Goal: Contribute content: Add original content to the website for others to see

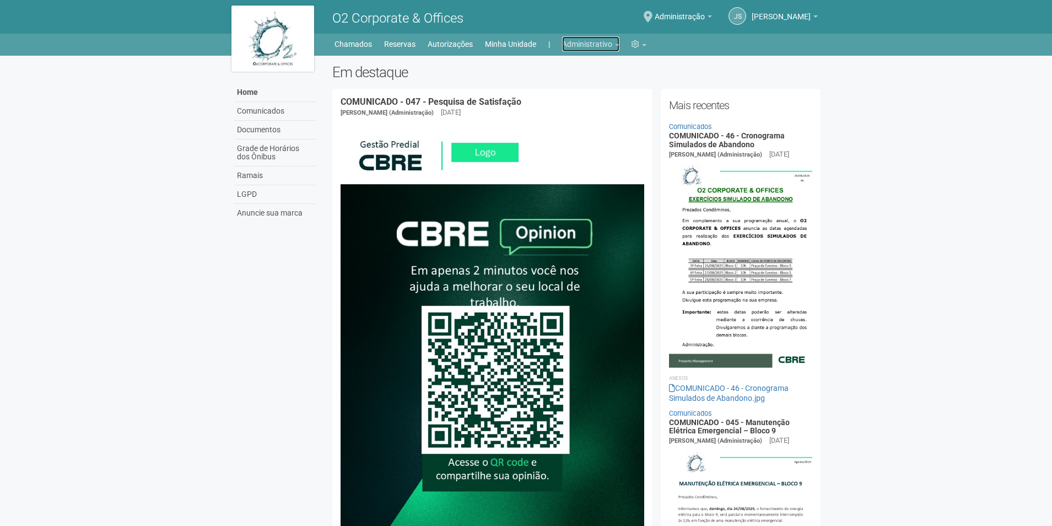
click at [603, 45] on link "Administrativo" at bounding box center [590, 43] width 57 height 15
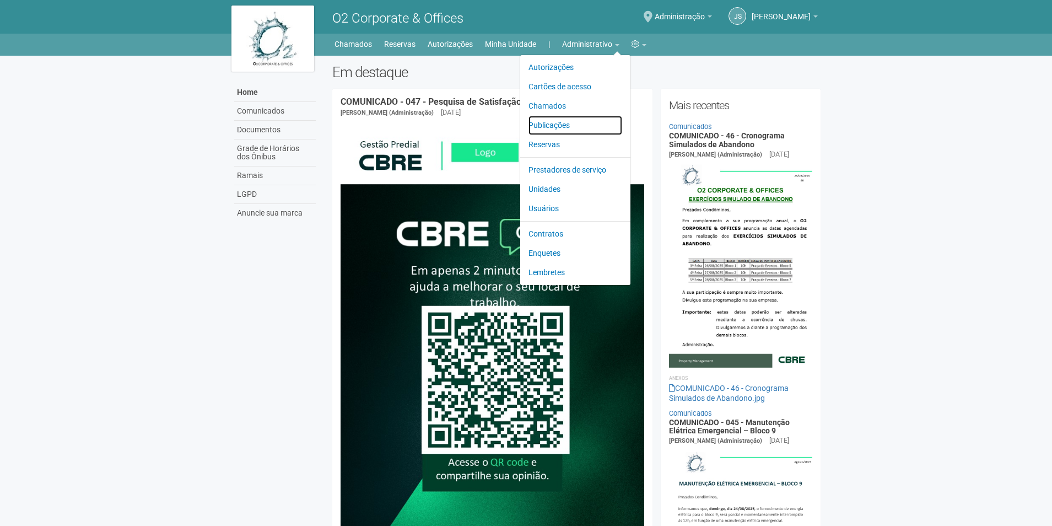
click at [558, 124] on link "Publicações" at bounding box center [576, 125] width 94 height 19
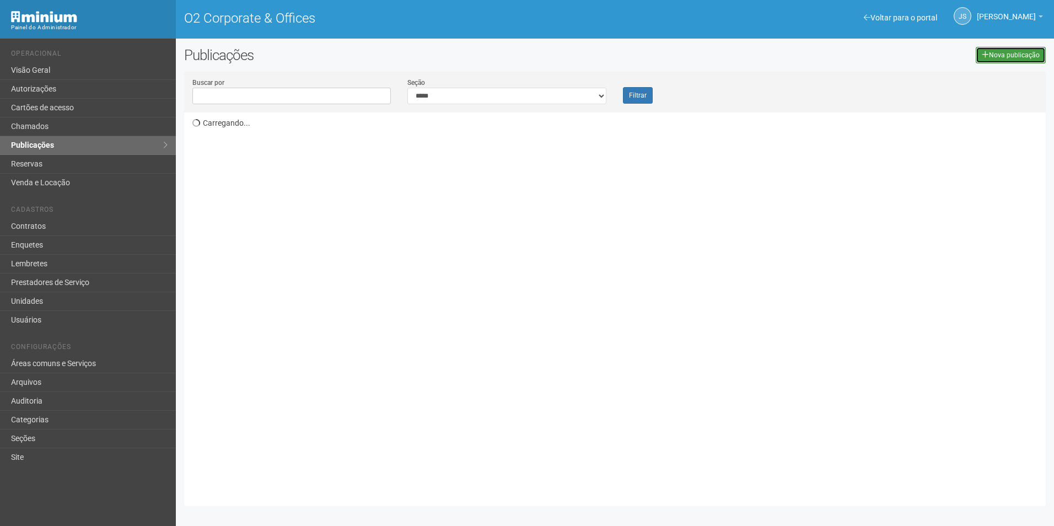
click at [994, 55] on link "Nova publicação" at bounding box center [1011, 55] width 70 height 17
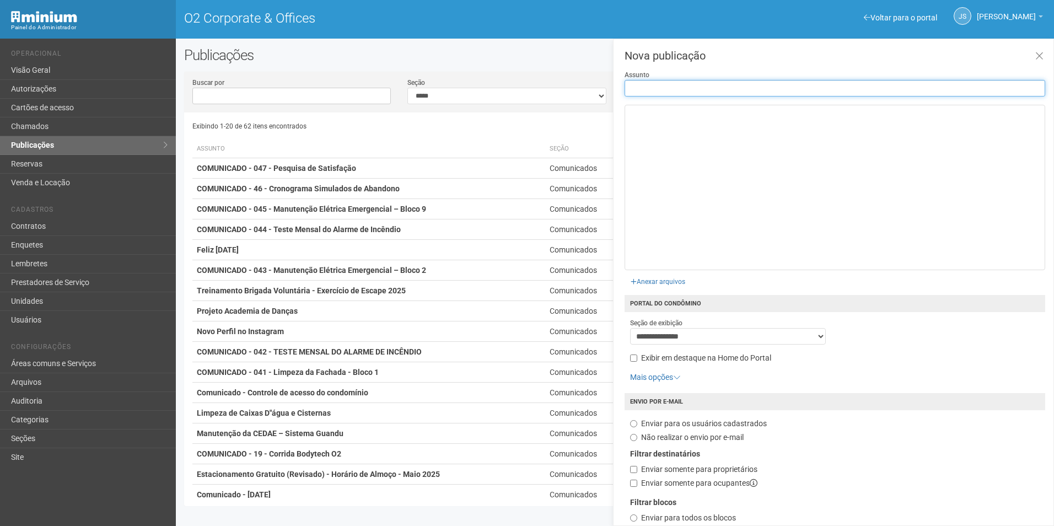
paste input "**********"
type input "**********"
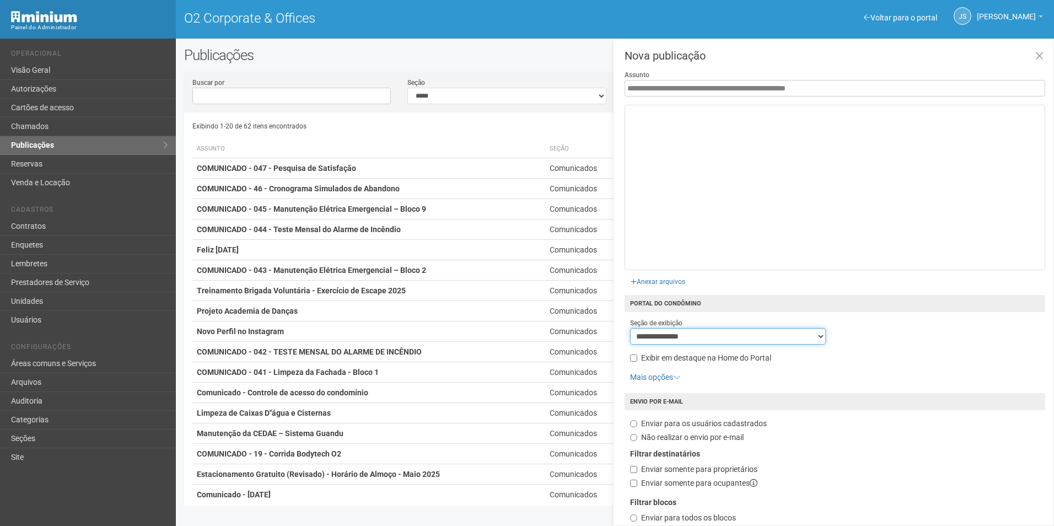
click at [708, 337] on select "**********" at bounding box center [728, 336] width 196 height 17
select select "**********"
click at [630, 328] on select "**********" at bounding box center [728, 336] width 196 height 17
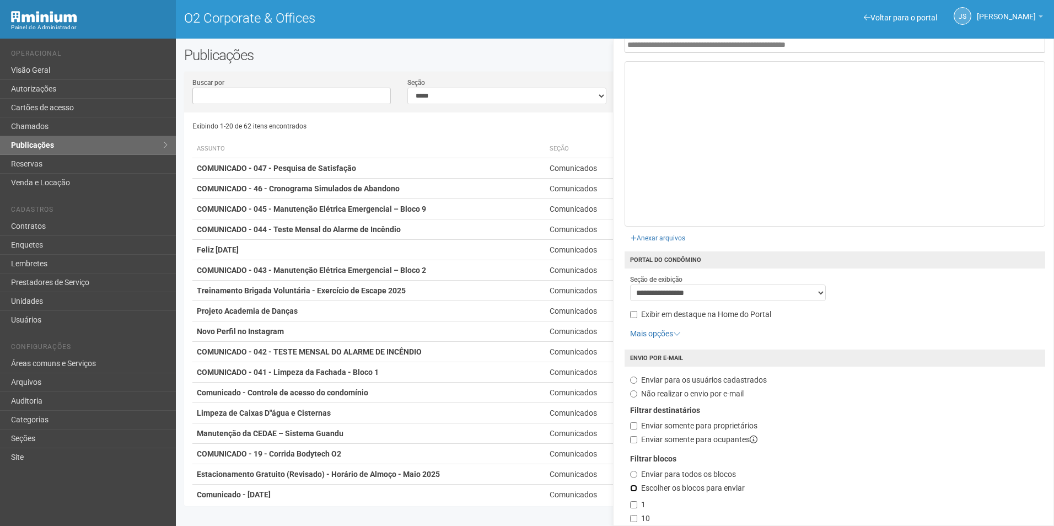
scroll to position [212, 0]
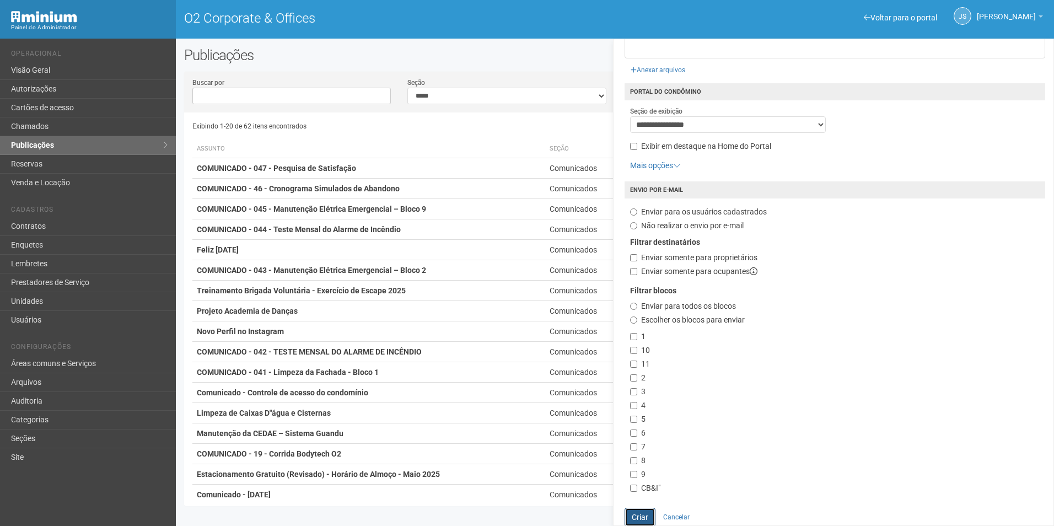
click at [640, 514] on button "Criar" at bounding box center [639, 517] width 31 height 19
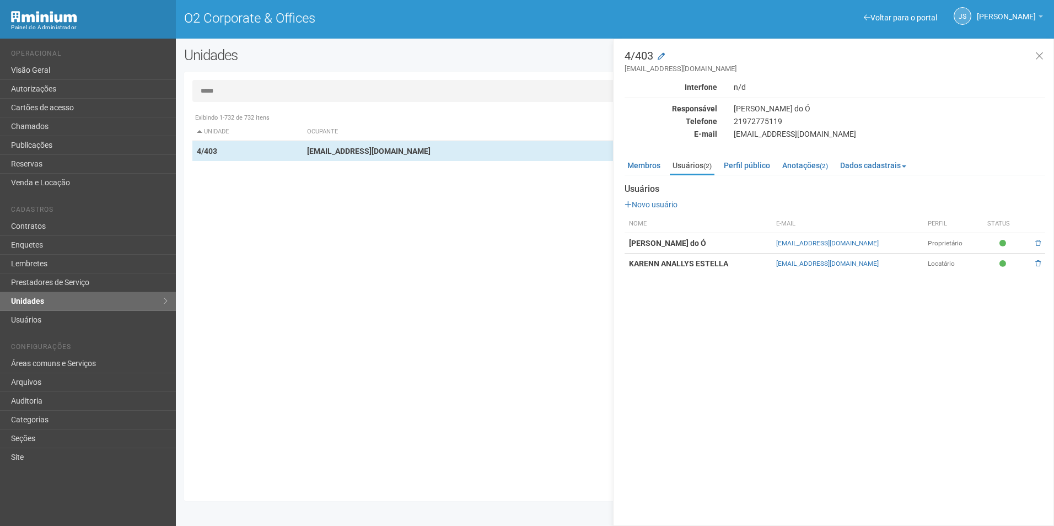
drag, startPoint x: 778, startPoint y: 242, endPoint x: 880, endPoint y: 241, distance: 102.5
click at [880, 241] on td "viviane.rocha@invasive.com.br" at bounding box center [848, 243] width 152 height 20
copy link "viviane.rocha@invasive.com.br"
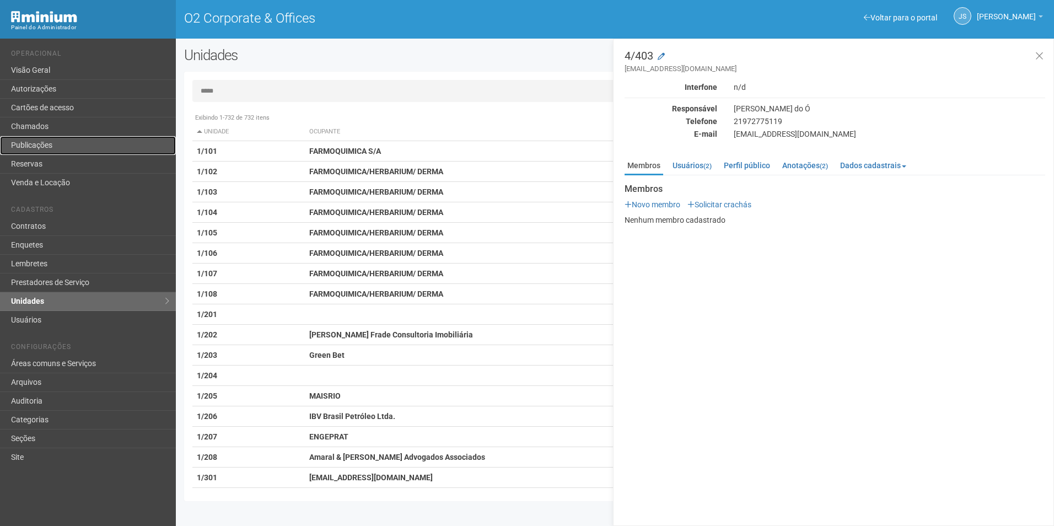
click at [39, 149] on link "Publicações" at bounding box center [88, 145] width 176 height 19
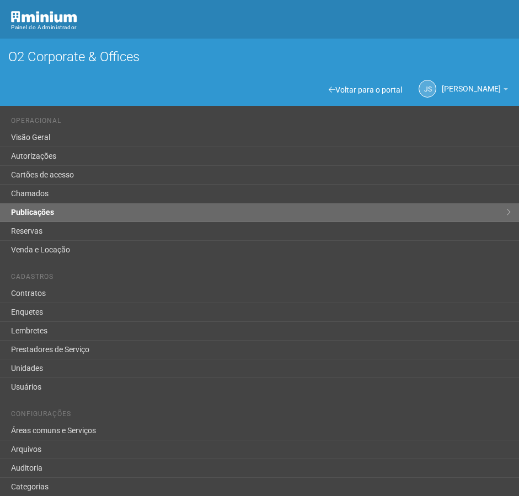
scroll to position [372, 0]
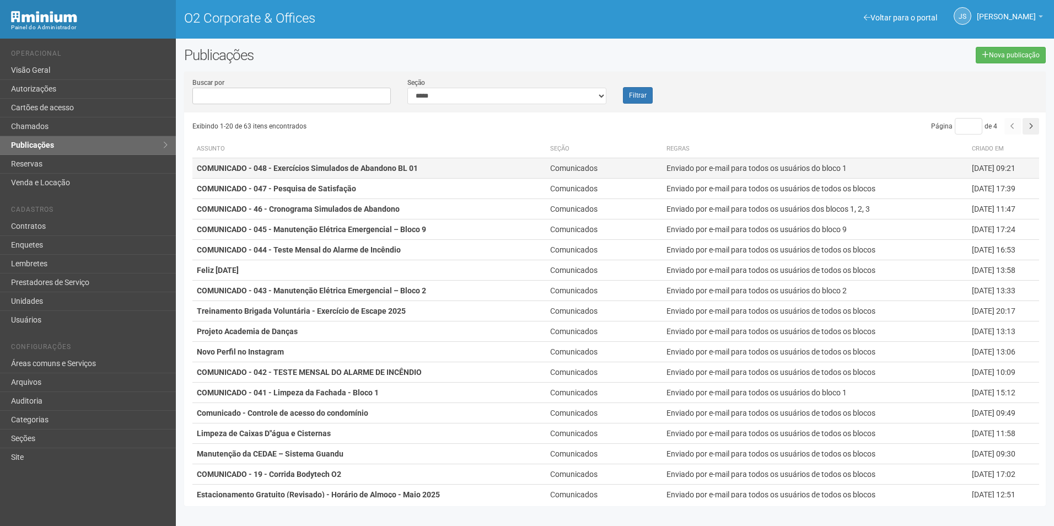
click at [405, 167] on strong "COMUNICADO - 048 - Exercícios Simulados de Abandono BL 01" at bounding box center [307, 168] width 221 height 9
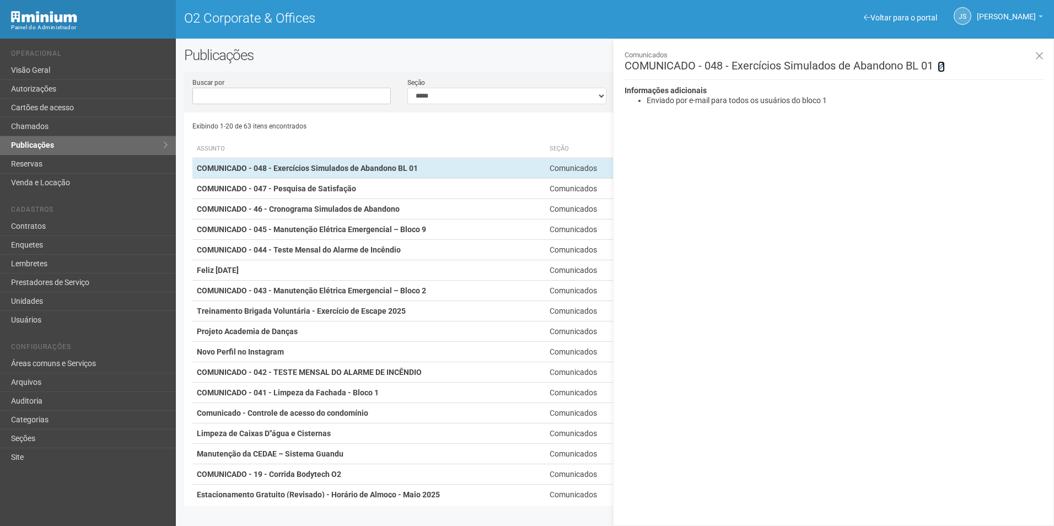
click at [942, 67] on icon at bounding box center [940, 66] width 7 height 7
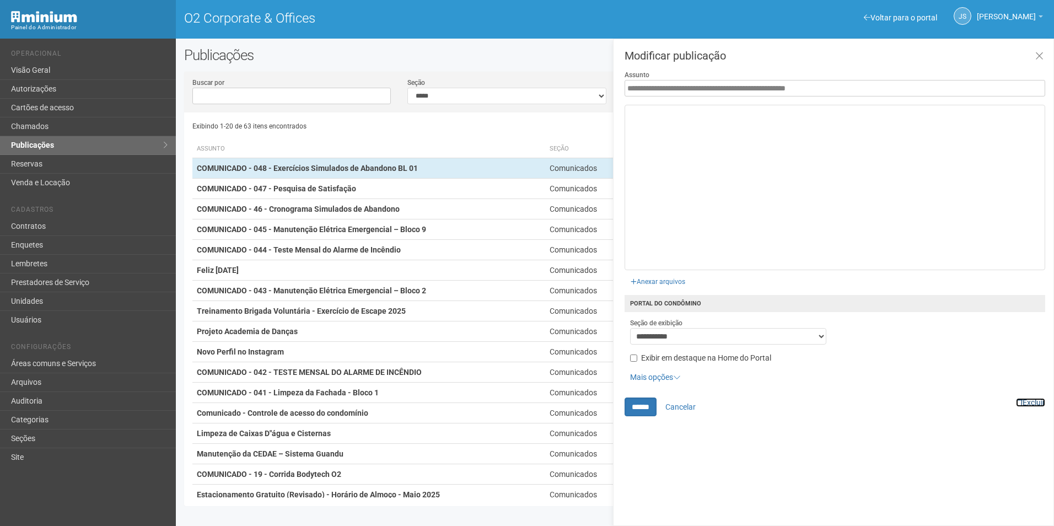
click at [1038, 399] on link "Excluir" at bounding box center [1030, 402] width 29 height 9
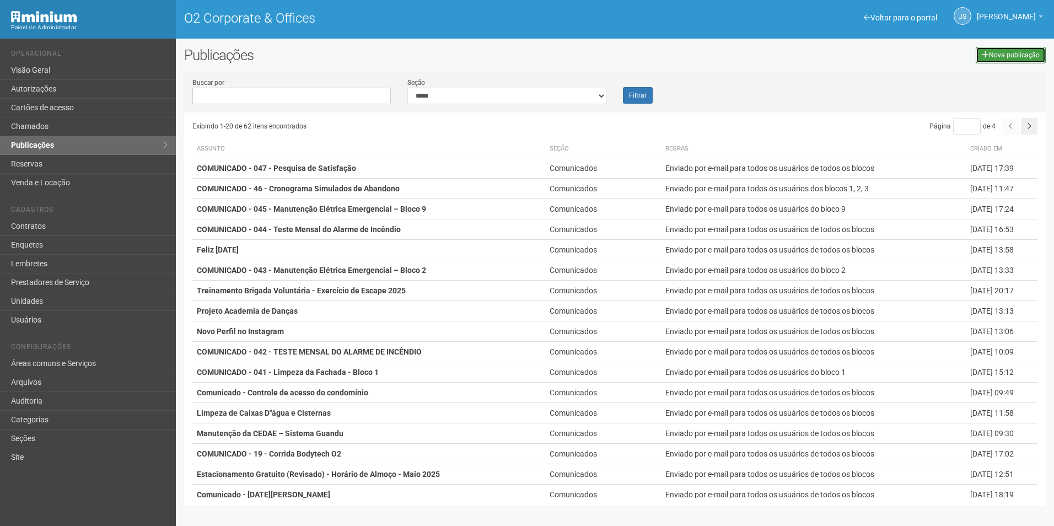
click at [1004, 56] on link "Nova publicação" at bounding box center [1011, 55] width 70 height 17
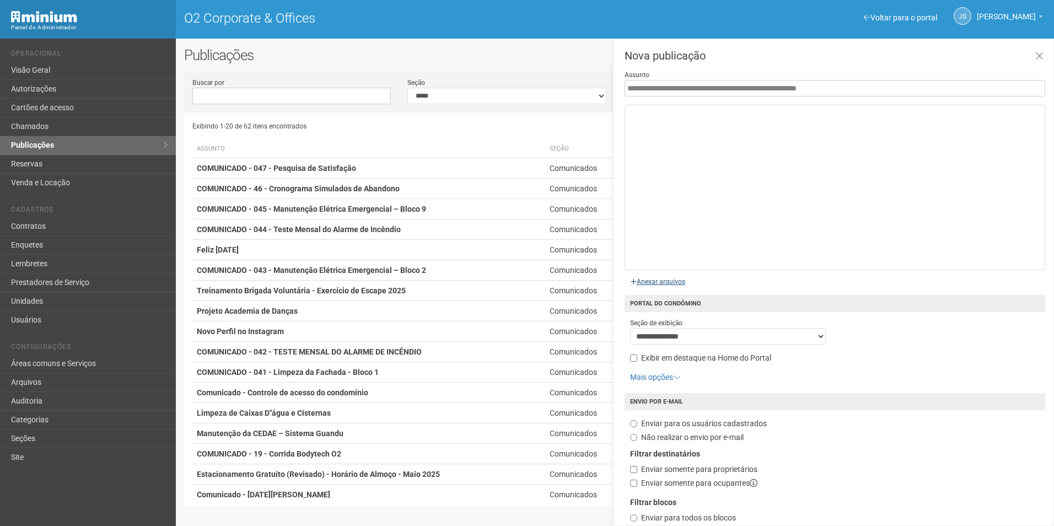
type input "**********"
click at [676, 282] on input "file" at bounding box center [533, 280] width 319 height 22
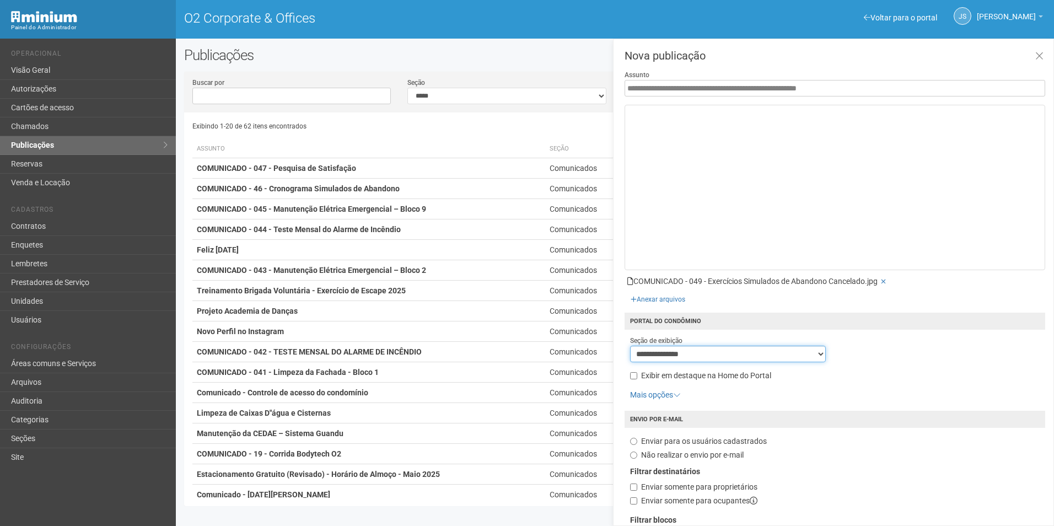
click at [703, 356] on select "**********" at bounding box center [728, 354] width 196 height 17
select select "**********"
click at [630, 346] on select "**********" at bounding box center [728, 354] width 196 height 17
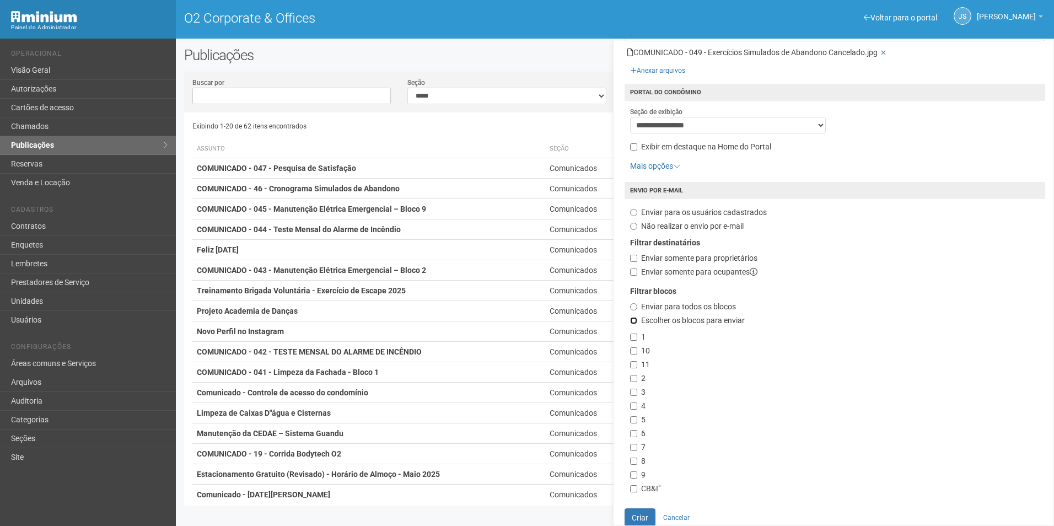
scroll to position [229, 0]
click at [637, 374] on label "2" at bounding box center [637, 378] width 15 height 11
click at [634, 408] on label "4" at bounding box center [637, 405] width 15 height 11
click at [630, 441] on label "7" at bounding box center [637, 446] width 15 height 11
click at [641, 516] on button "Criar" at bounding box center [639, 517] width 31 height 19
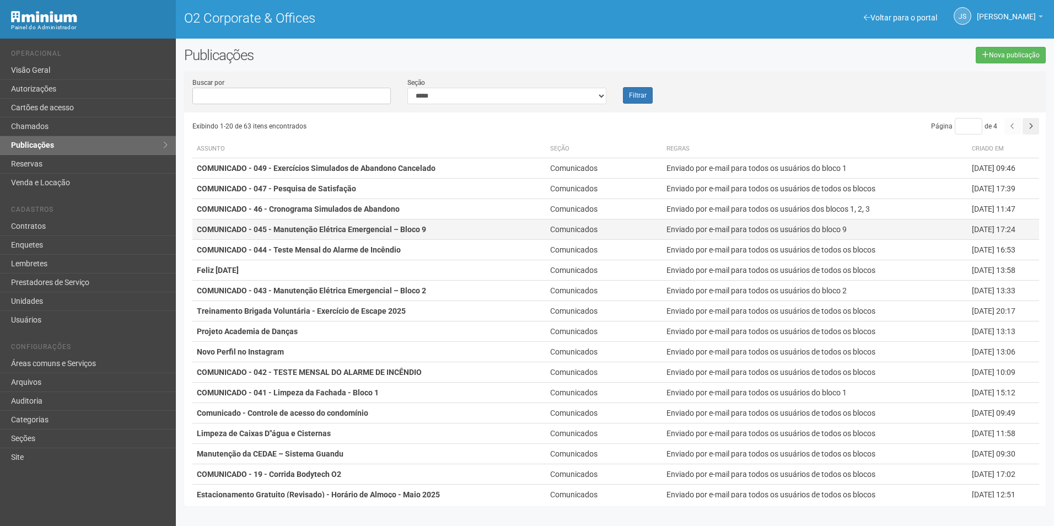
click at [314, 229] on strong "COMUNICADO - 045 - Manutenção Elétrica Emergencial – Bloco 9" at bounding box center [311, 229] width 229 height 9
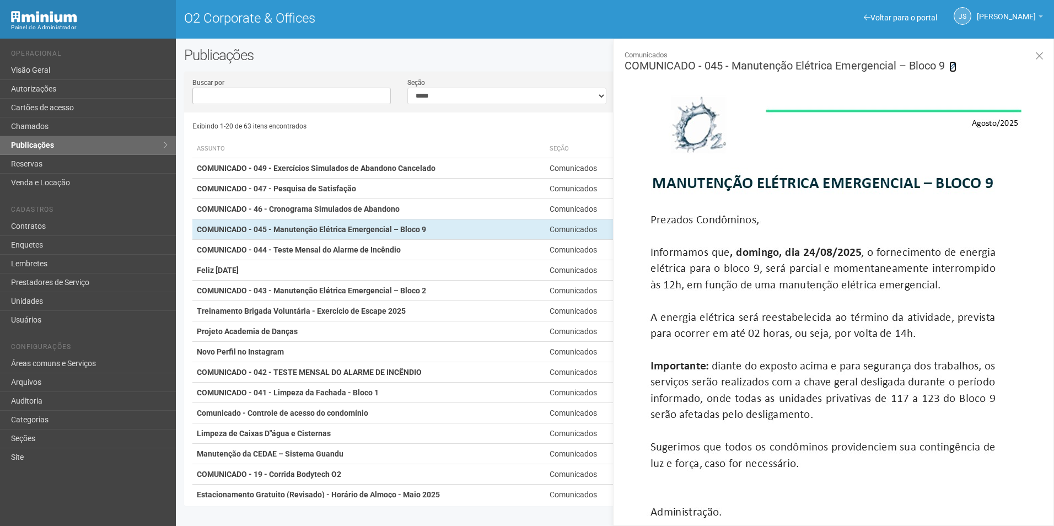
click at [956, 61] on link at bounding box center [952, 66] width 7 height 11
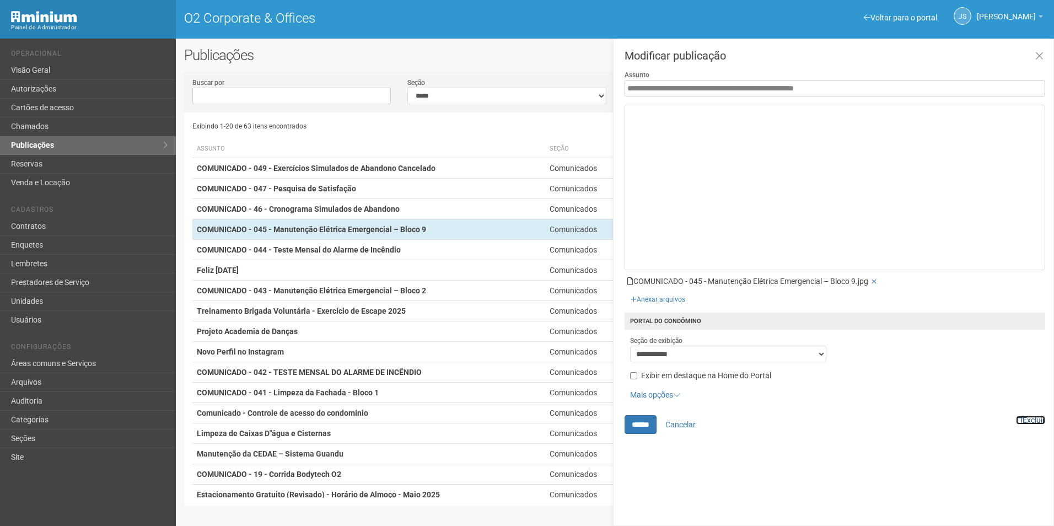
click at [1028, 419] on link "Excluir" at bounding box center [1030, 420] width 29 height 9
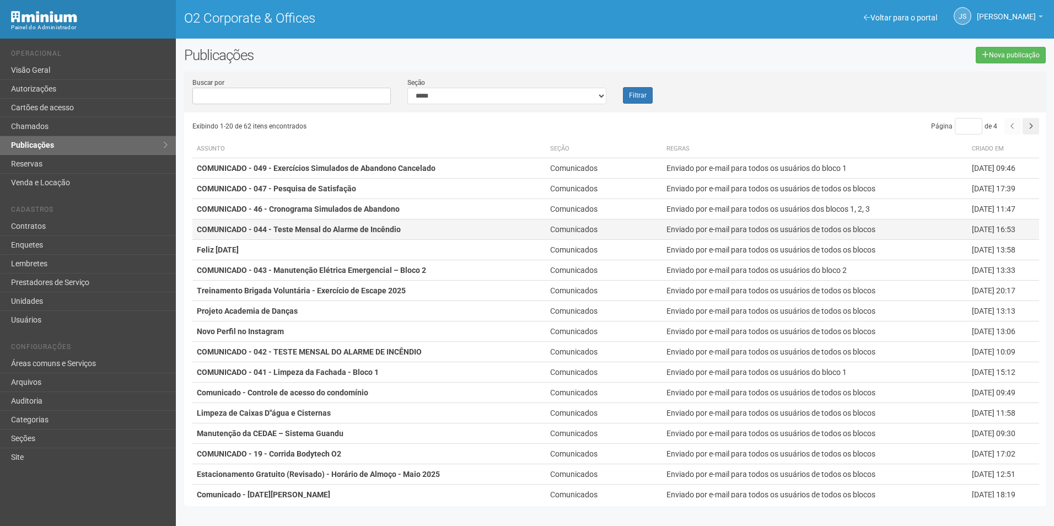
click at [343, 228] on strong "COMUNICADO - 044 - Teste Mensal do Alarme de Incêndio" at bounding box center [299, 229] width 204 height 9
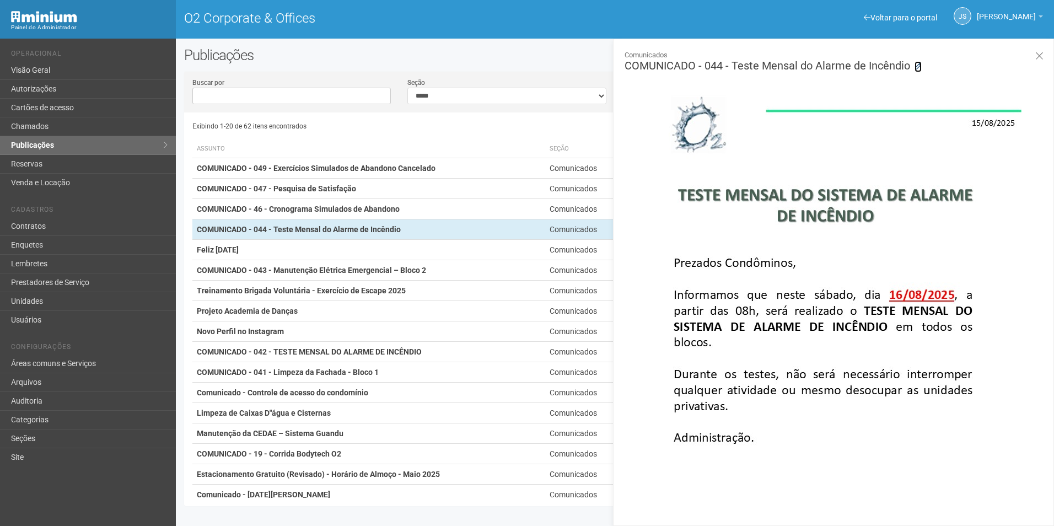
click at [917, 67] on icon at bounding box center [917, 66] width 7 height 7
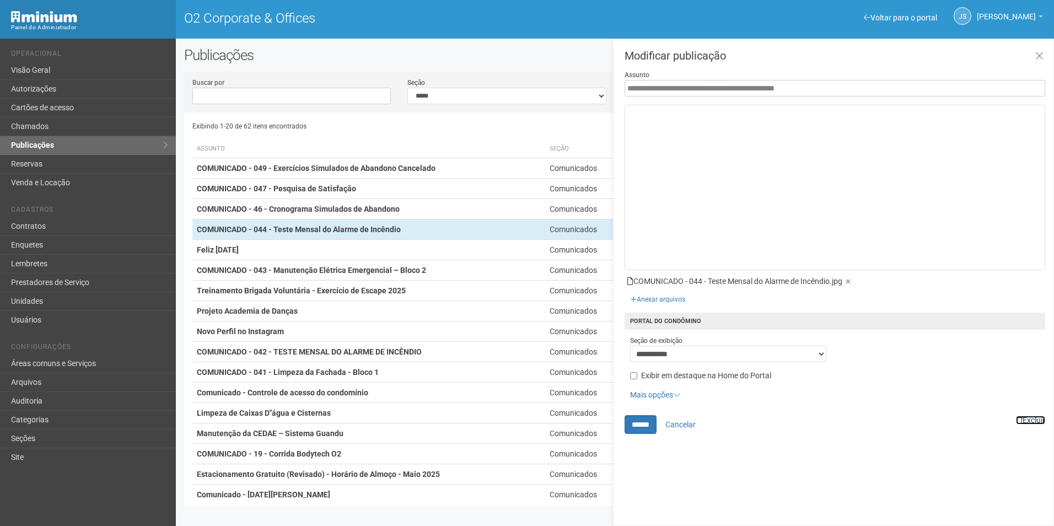
click at [1027, 416] on link "Excluir" at bounding box center [1030, 420] width 29 height 9
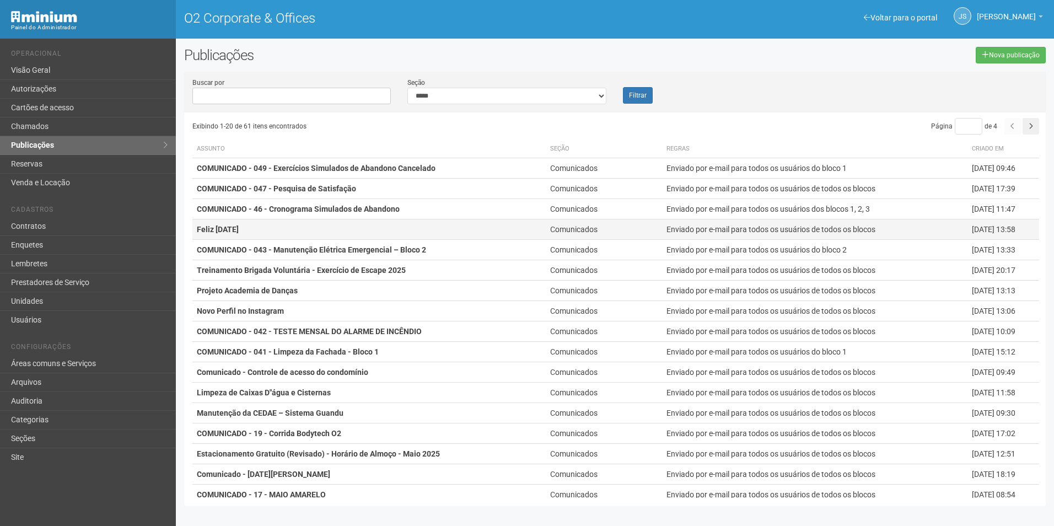
click at [305, 228] on td "Feliz [DATE]" at bounding box center [368, 229] width 353 height 20
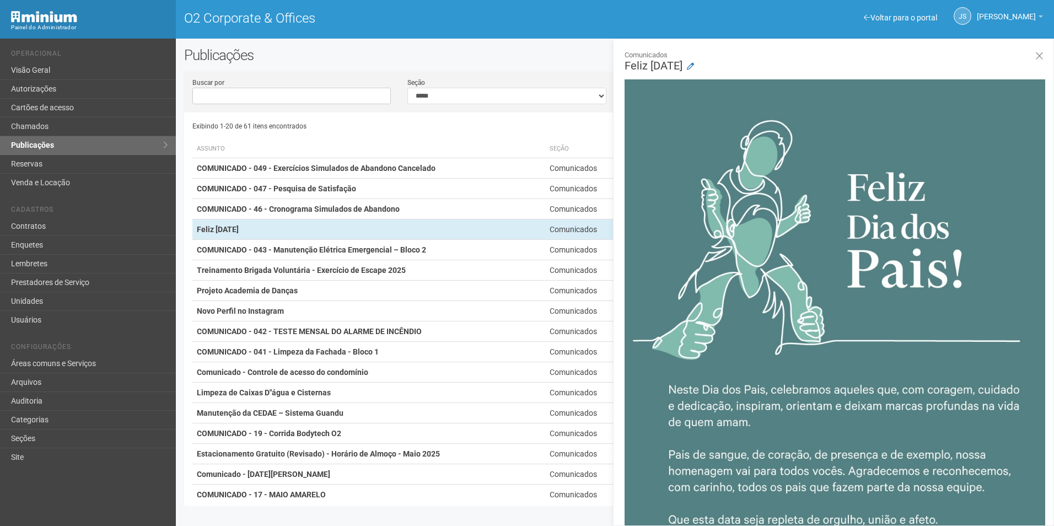
scroll to position [220, 0]
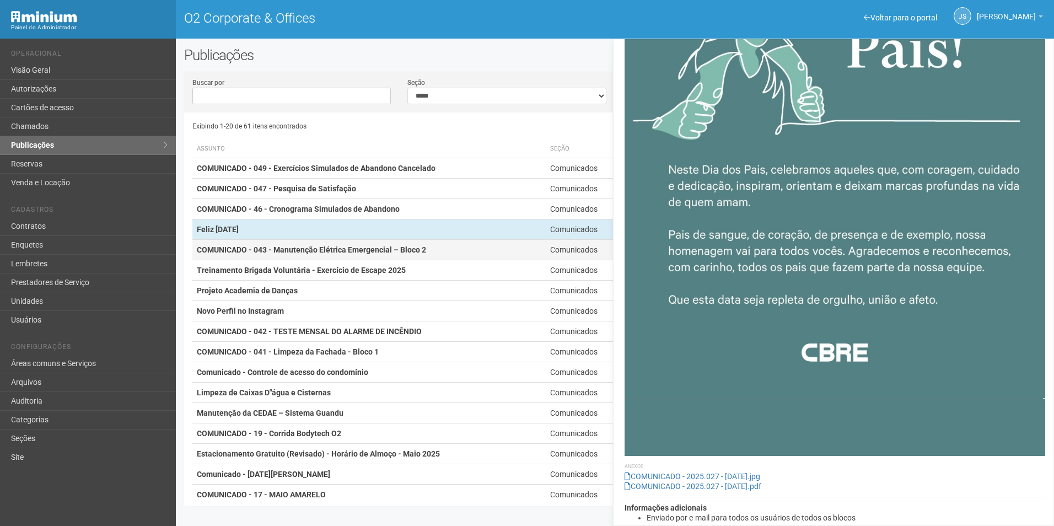
click at [353, 246] on strong "COMUNICADO - 043 - Manutenção Elétrica Emergencial – Bloco 2" at bounding box center [311, 249] width 229 height 9
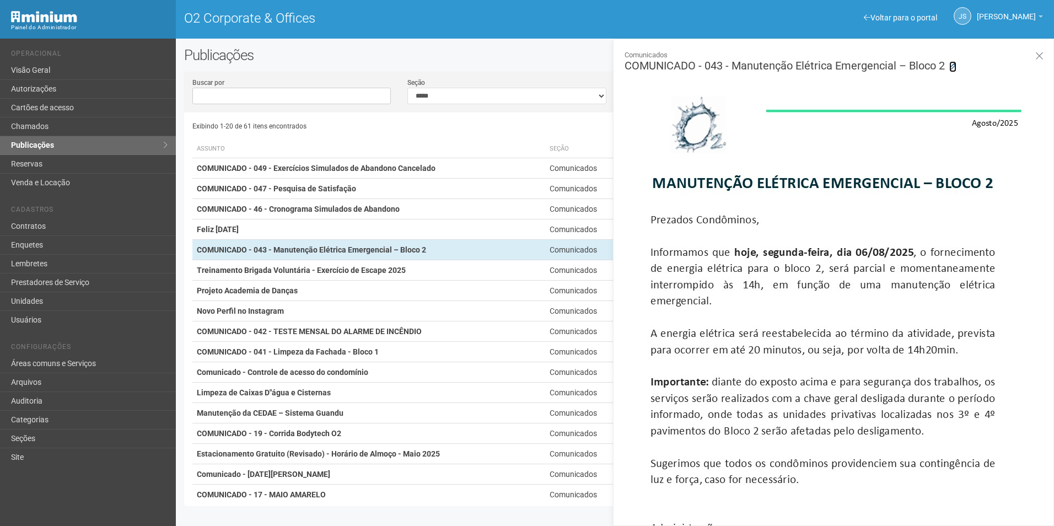
click at [952, 66] on icon at bounding box center [952, 66] width 7 height 7
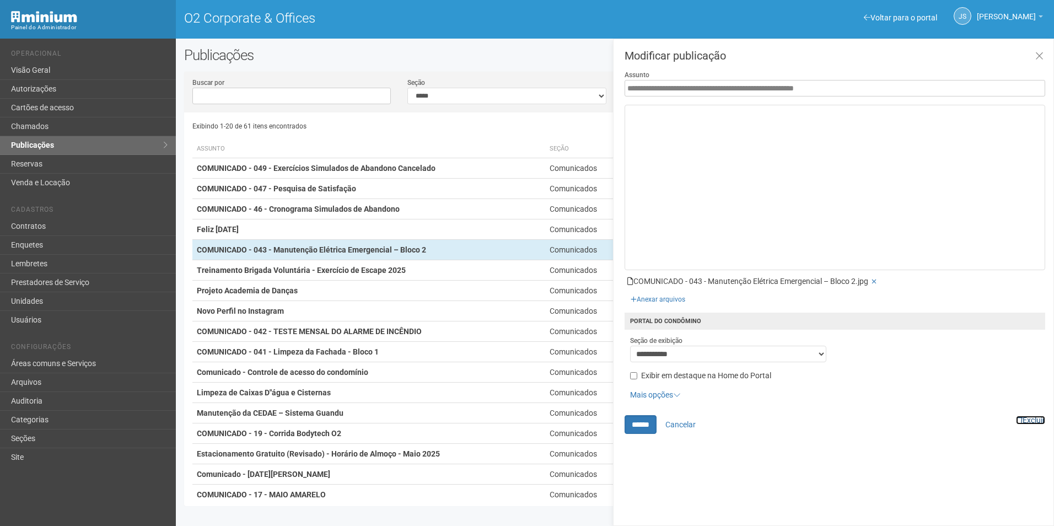
click at [1026, 419] on link "Excluir" at bounding box center [1030, 420] width 29 height 9
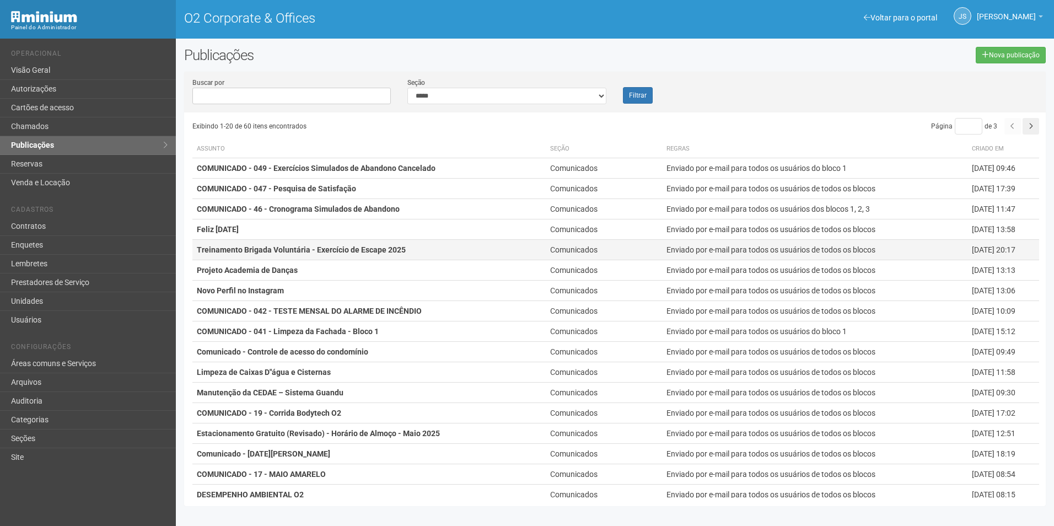
click at [332, 252] on strong "Treinamento Brigada Voluntária - Exercício de Escape 2025" at bounding box center [301, 249] width 209 height 9
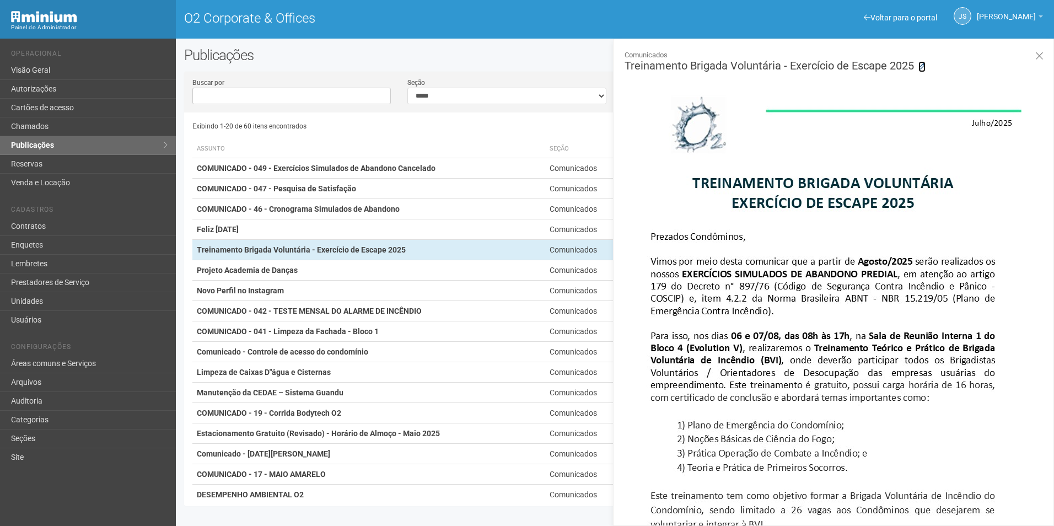
click at [921, 64] on icon at bounding box center [921, 66] width 7 height 7
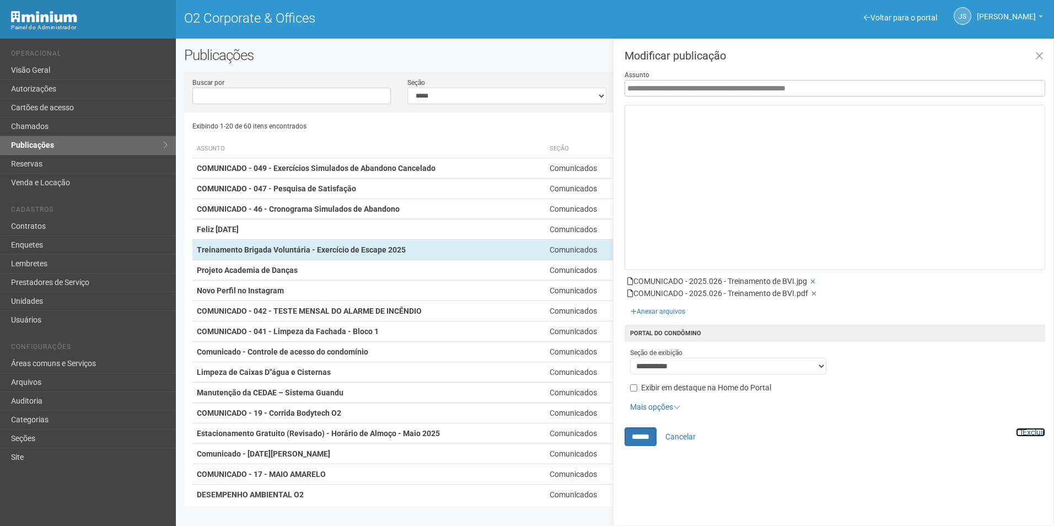
click at [1034, 432] on link "Excluir" at bounding box center [1030, 432] width 29 height 9
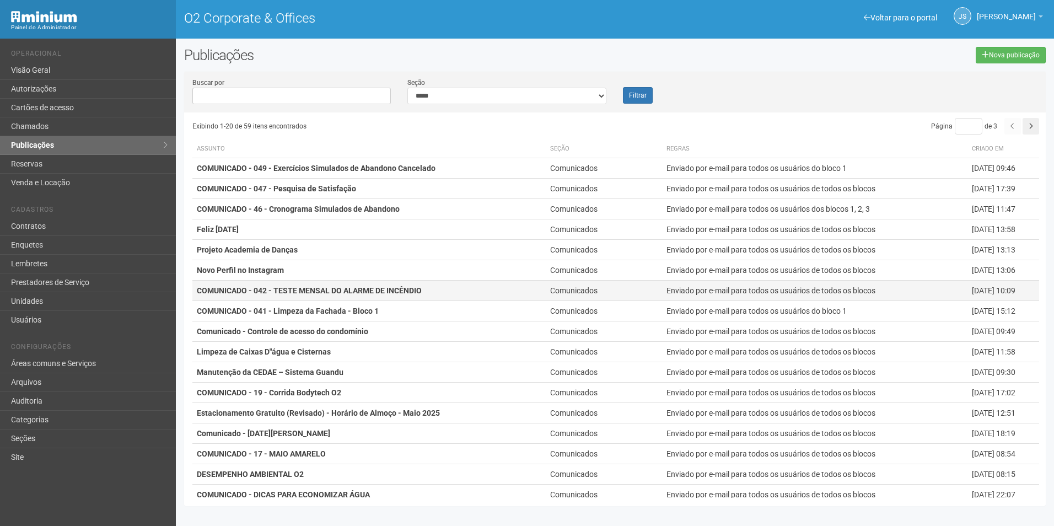
click at [364, 294] on strong "COMUNICADO - 042 - TESTE MENSAL DO ALARME DE INCÊNDIO" at bounding box center [309, 290] width 225 height 9
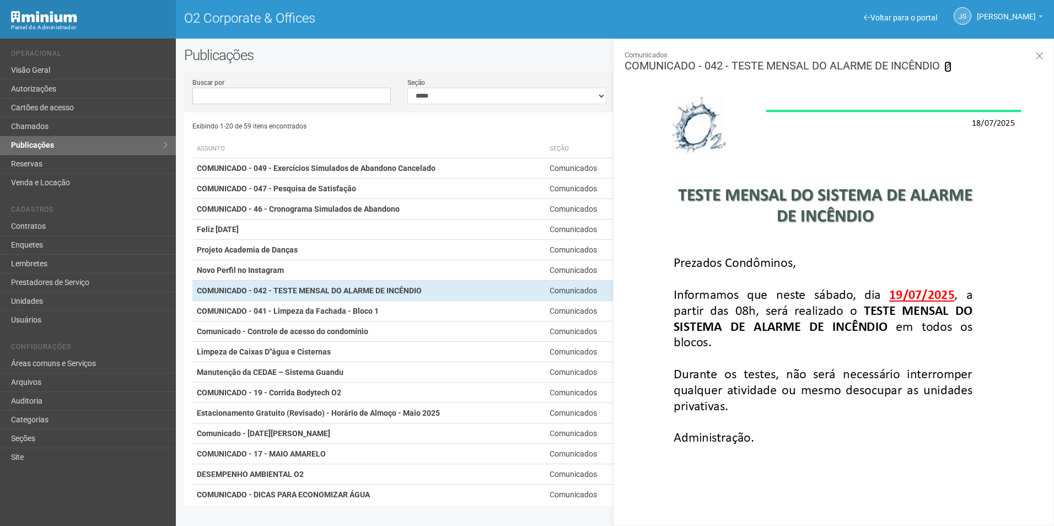
click at [950, 64] on icon at bounding box center [947, 66] width 7 height 7
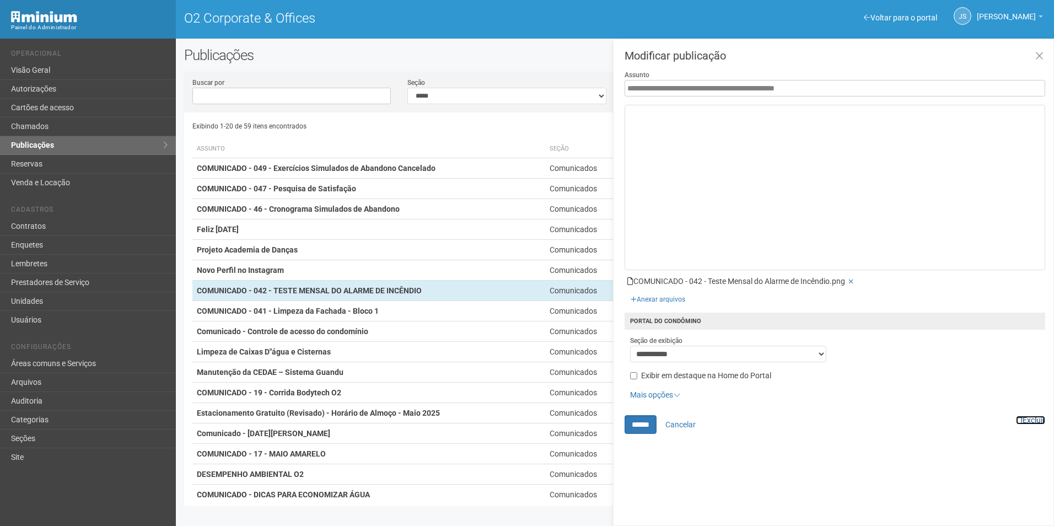
click at [1035, 418] on link "Excluir" at bounding box center [1030, 420] width 29 height 9
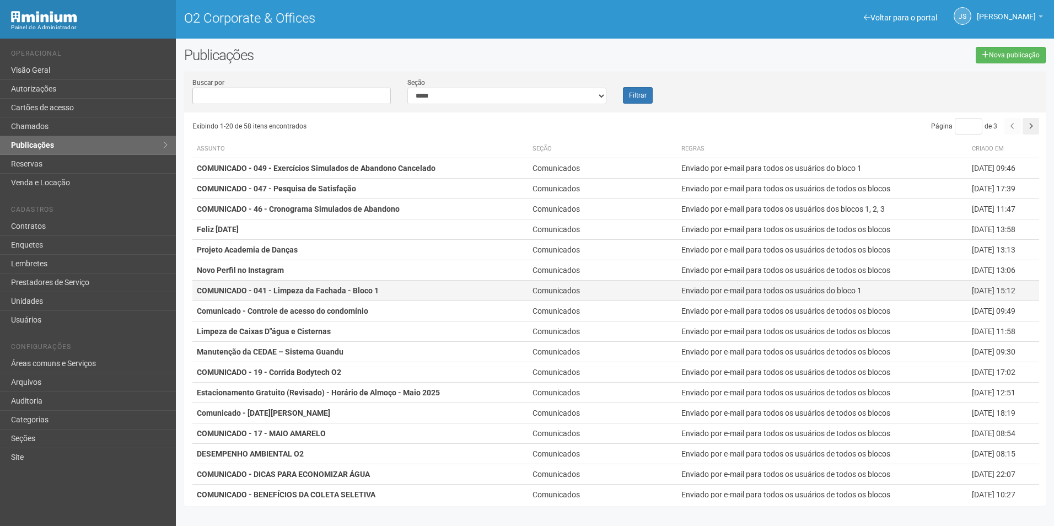
click at [341, 293] on strong "COMUNICADO - 041 - Limpeza da Fachada - Bloco 1" at bounding box center [288, 290] width 182 height 9
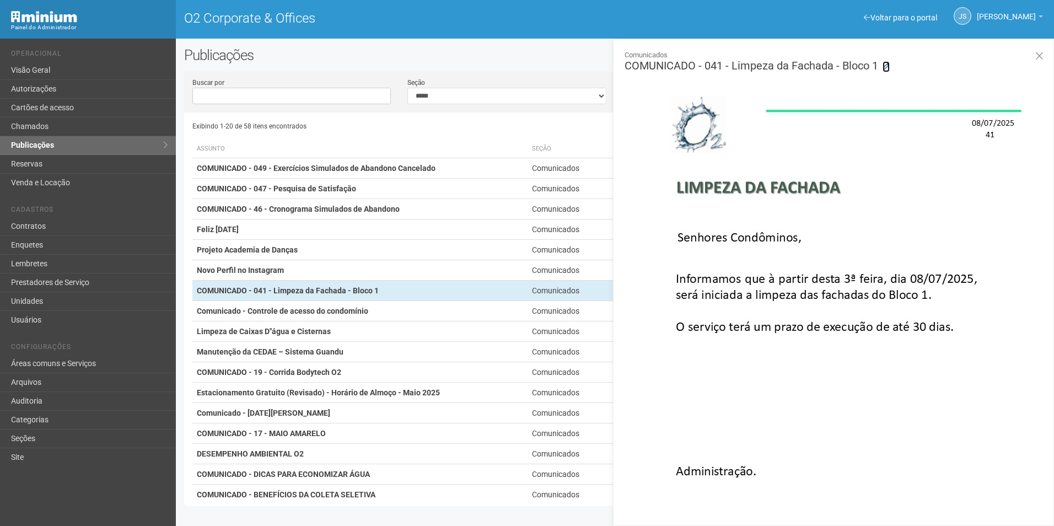
click at [886, 66] on icon at bounding box center [885, 66] width 7 height 7
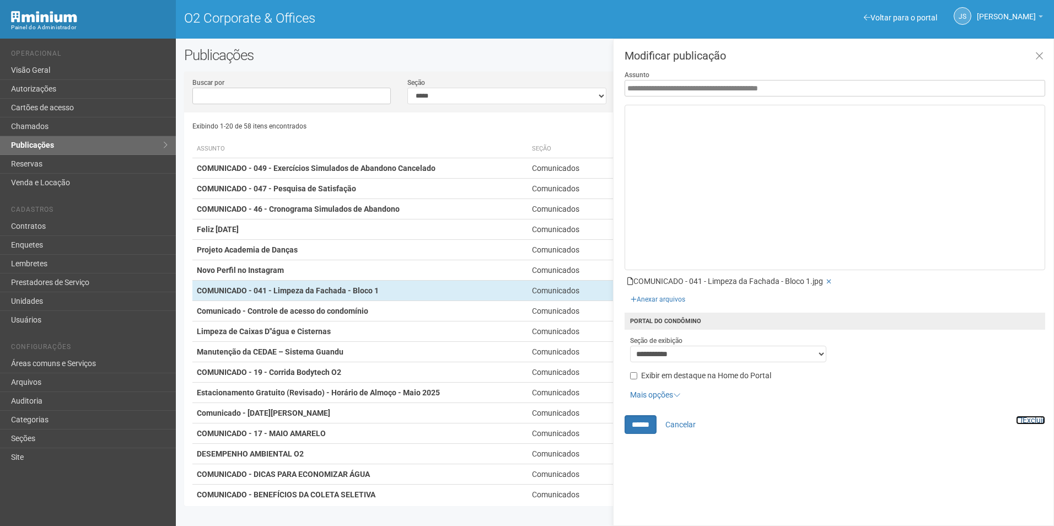
click at [1038, 416] on link "Excluir" at bounding box center [1030, 420] width 29 height 9
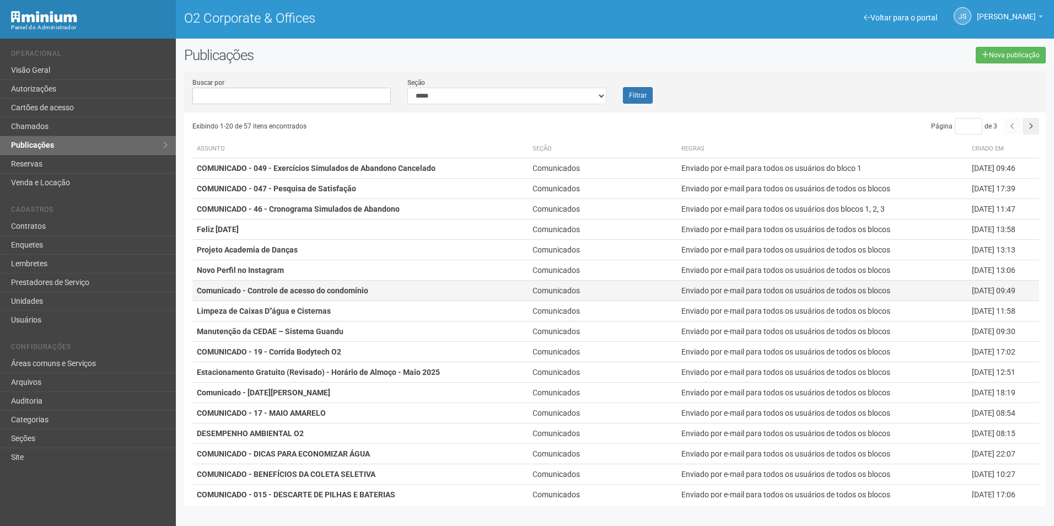
click at [357, 289] on strong "Comunicado - Controle de acesso do condomínio" at bounding box center [282, 290] width 171 height 9
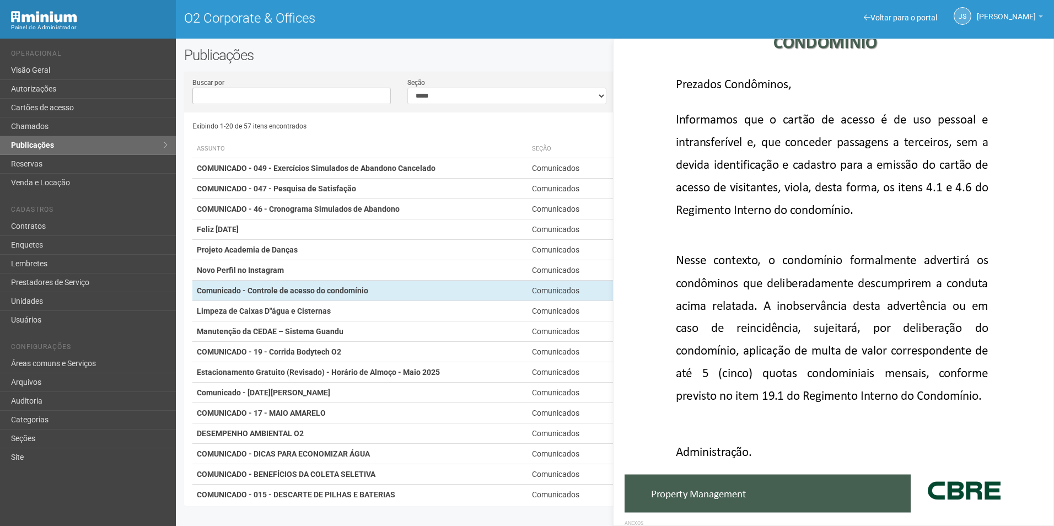
scroll to position [200, 0]
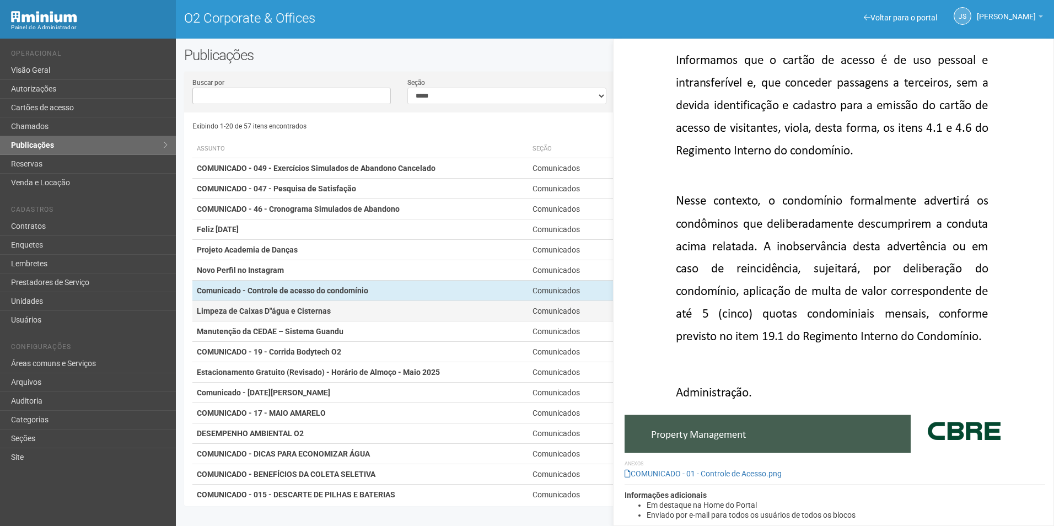
click at [317, 313] on strong "Limpeza de Caixas D"água e Cisternas" at bounding box center [264, 310] width 134 height 9
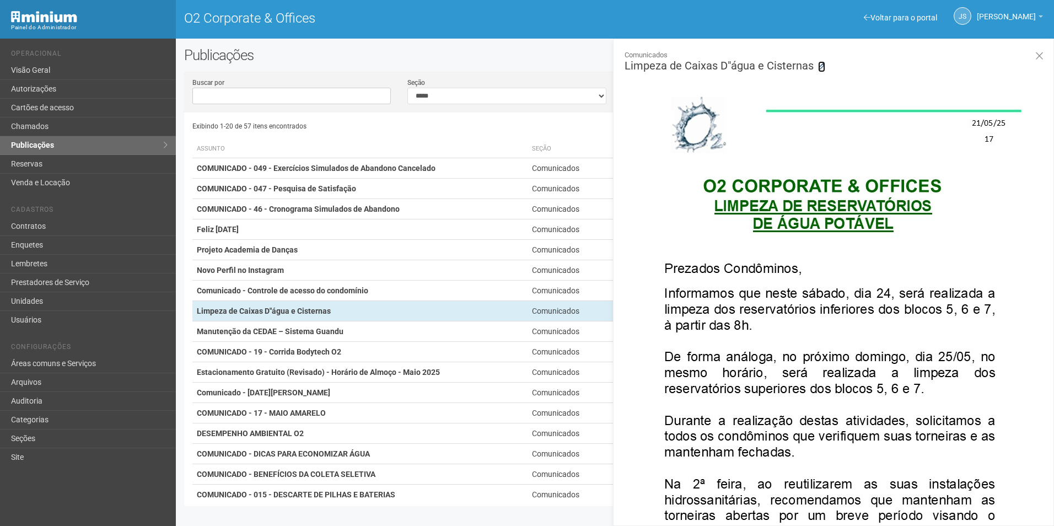
click at [818, 63] on icon at bounding box center [821, 66] width 7 height 7
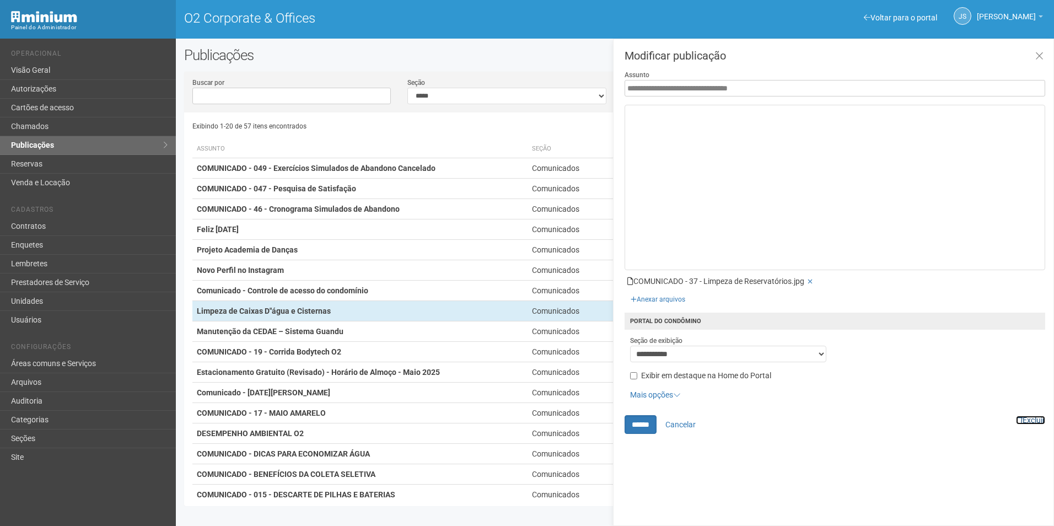
click at [1029, 418] on link "Excluir" at bounding box center [1030, 420] width 29 height 9
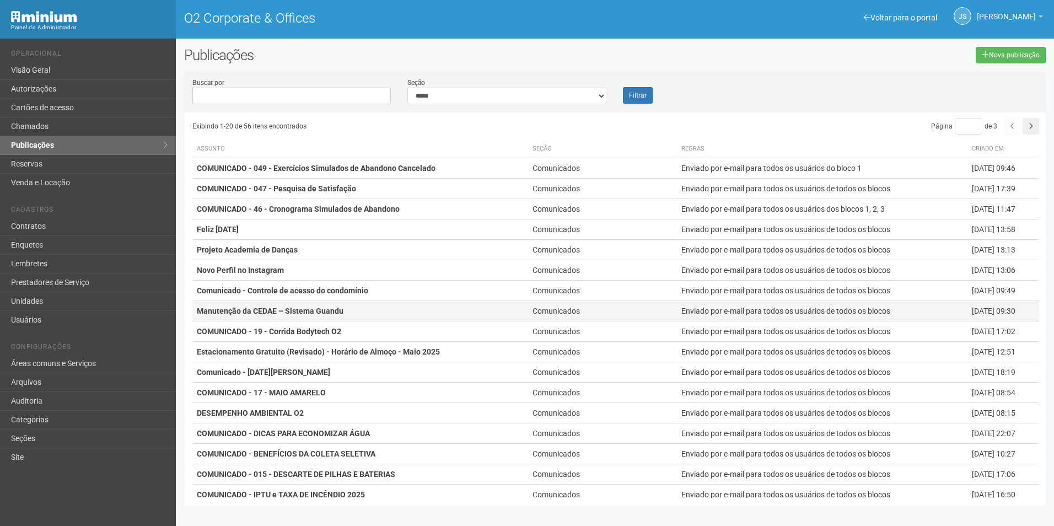
click at [308, 315] on strong "Manutenção da CEDAE – Sistema Guandu" at bounding box center [270, 310] width 147 height 9
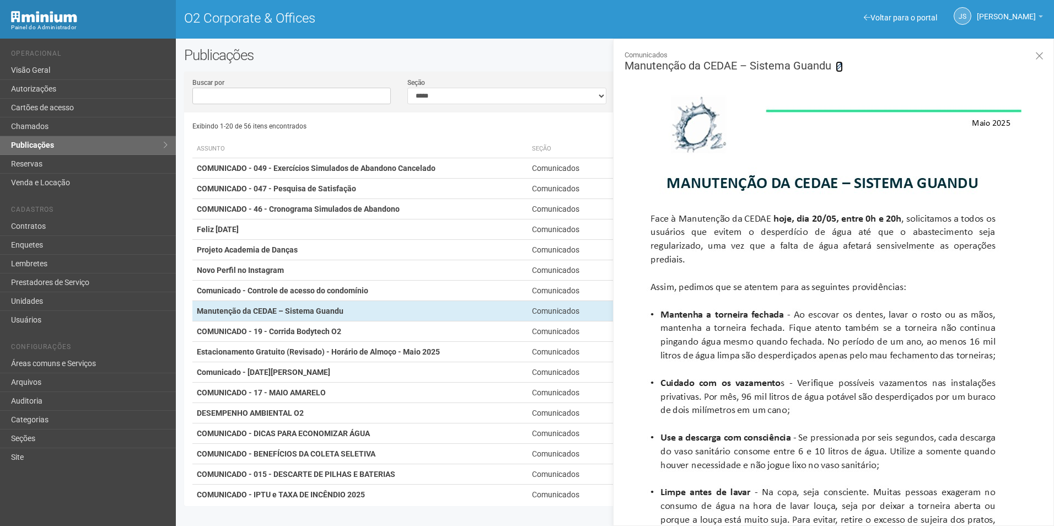
click at [838, 65] on icon at bounding box center [839, 66] width 7 height 7
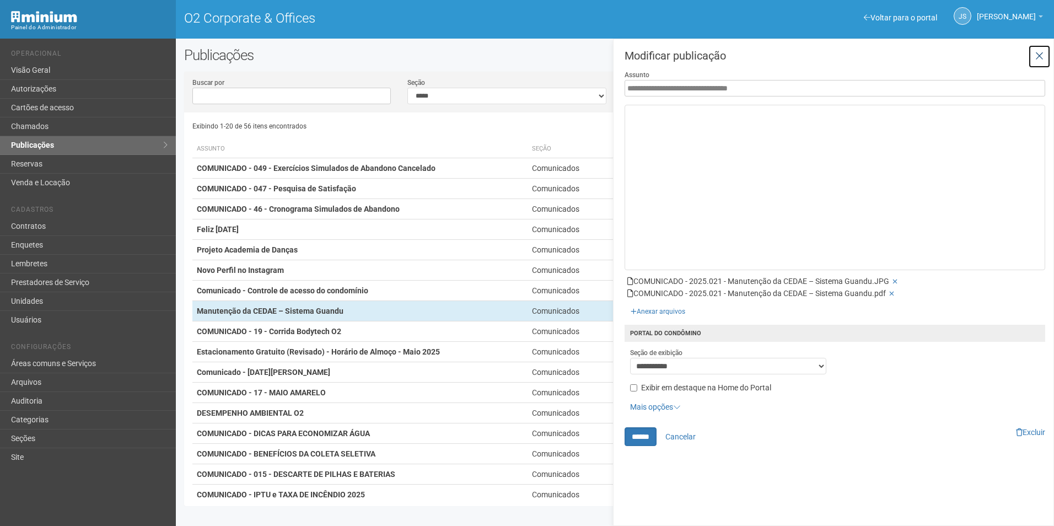
click at [1039, 59] on icon at bounding box center [1039, 56] width 8 height 11
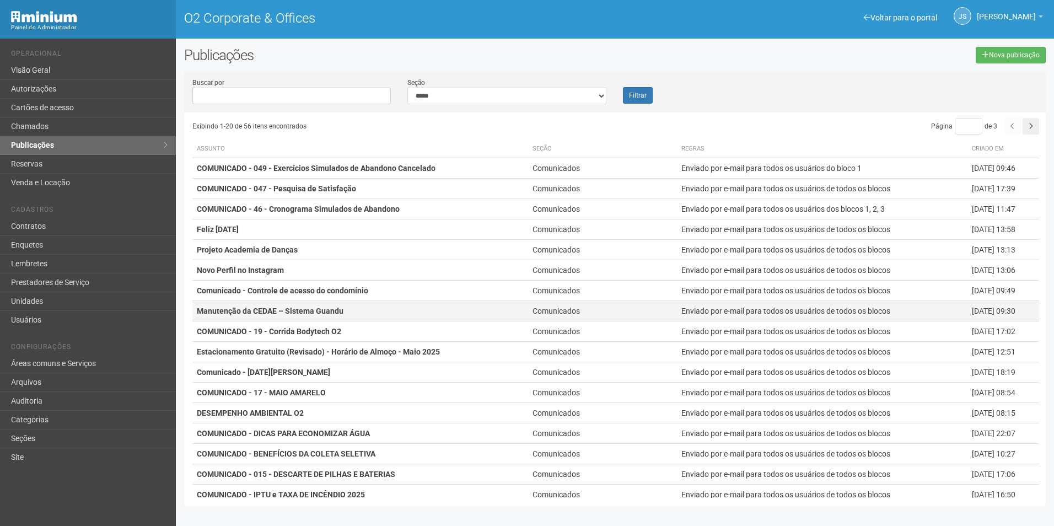
click at [327, 313] on strong "Manutenção da CEDAE – Sistema Guandu" at bounding box center [270, 310] width 147 height 9
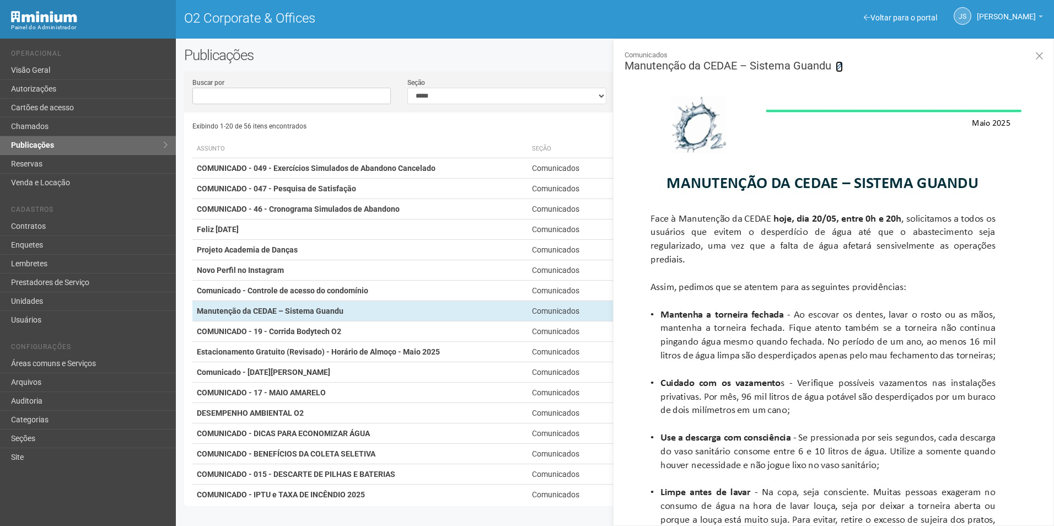
click at [838, 64] on icon at bounding box center [839, 66] width 7 height 7
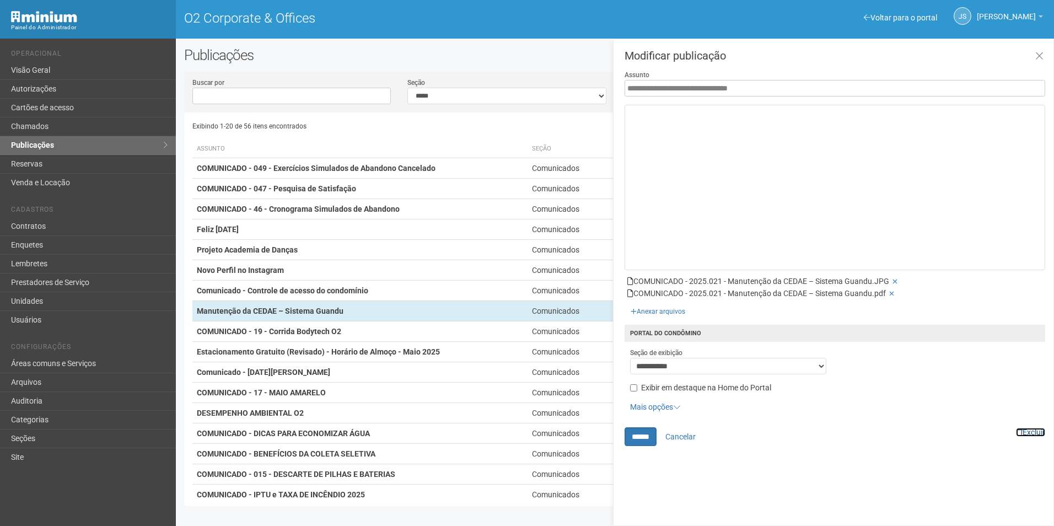
click at [1028, 432] on link "Excluir" at bounding box center [1030, 432] width 29 height 9
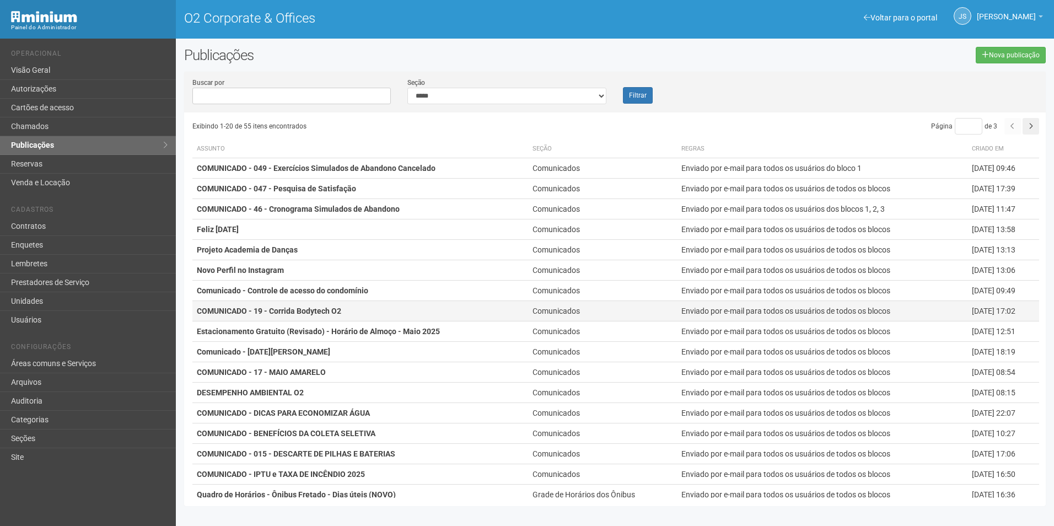
click at [297, 313] on strong "COMUNICADO - 19 - Corrida Bodytech O2" at bounding box center [269, 310] width 144 height 9
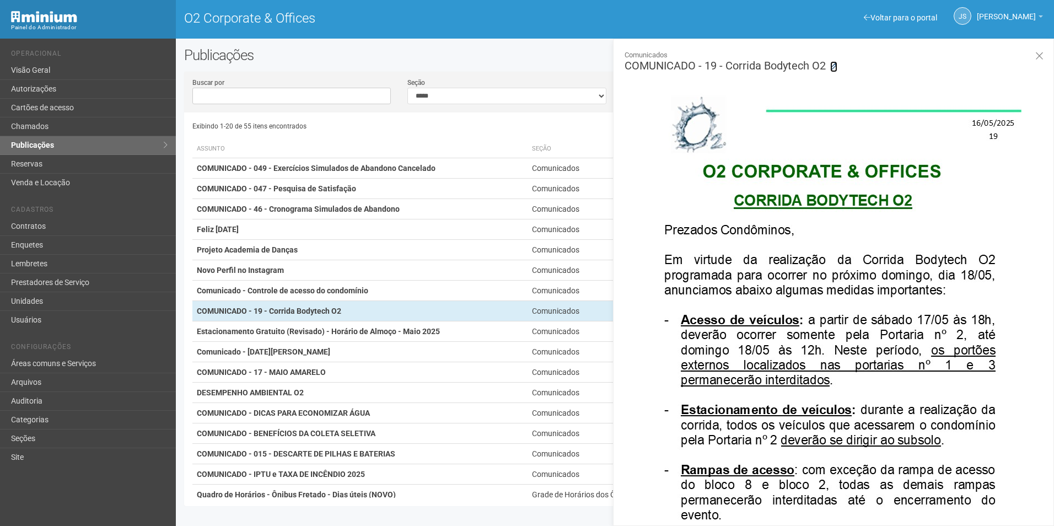
click at [834, 65] on icon at bounding box center [833, 66] width 7 height 7
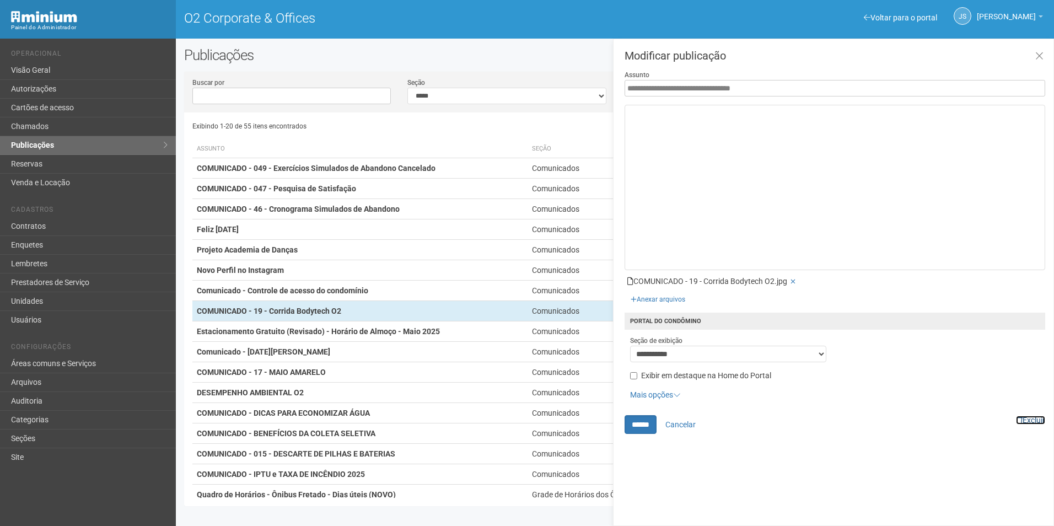
click at [1030, 419] on link "Excluir" at bounding box center [1030, 420] width 29 height 9
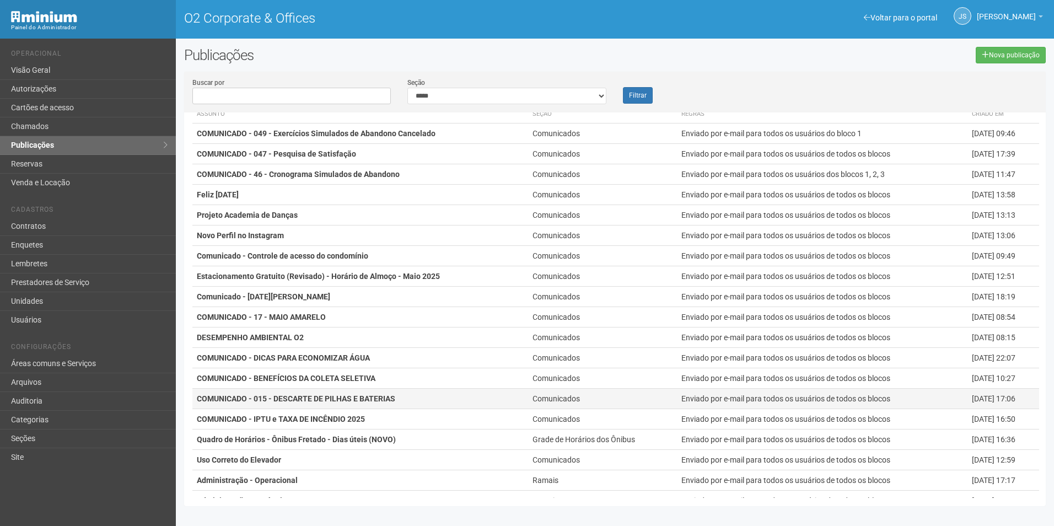
scroll to position [79, 0]
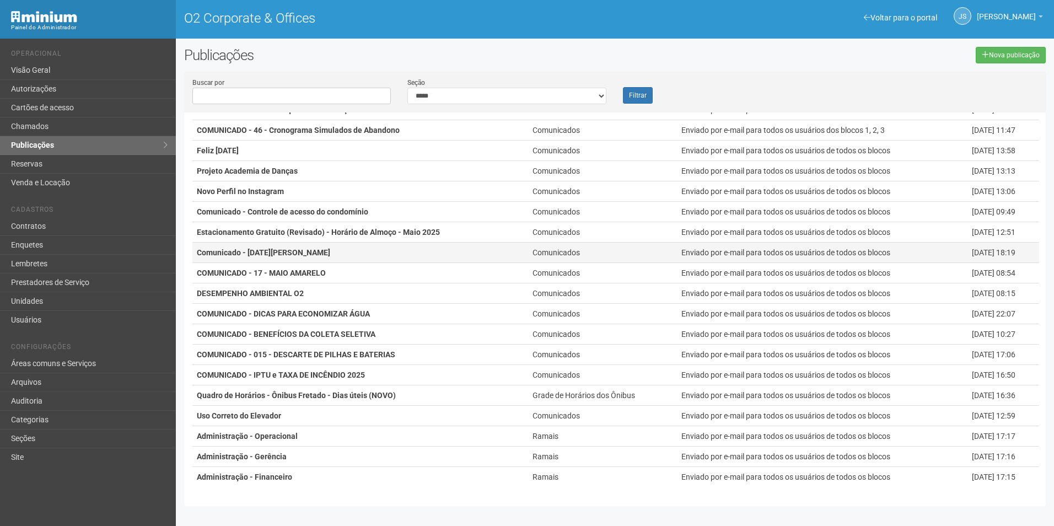
click at [296, 253] on td "Comunicado - Dia das Mães" at bounding box center [360, 252] width 336 height 20
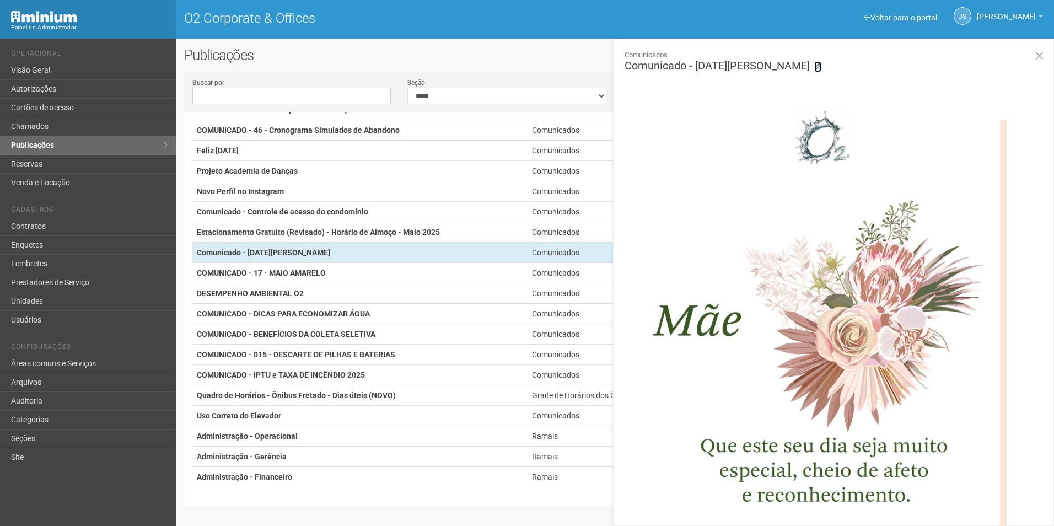
click at [814, 62] on link at bounding box center [817, 66] width 7 height 11
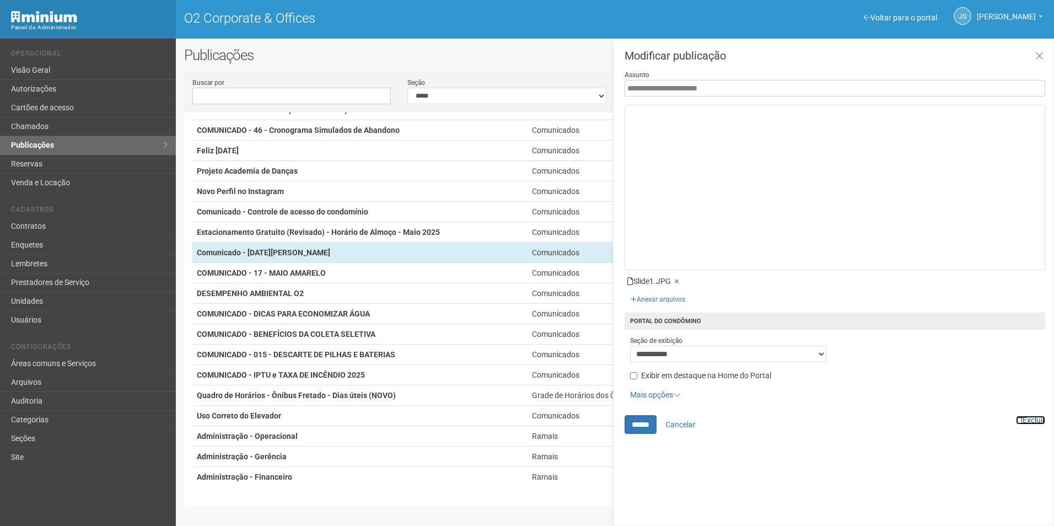
click at [1031, 419] on link "Excluir" at bounding box center [1030, 420] width 29 height 9
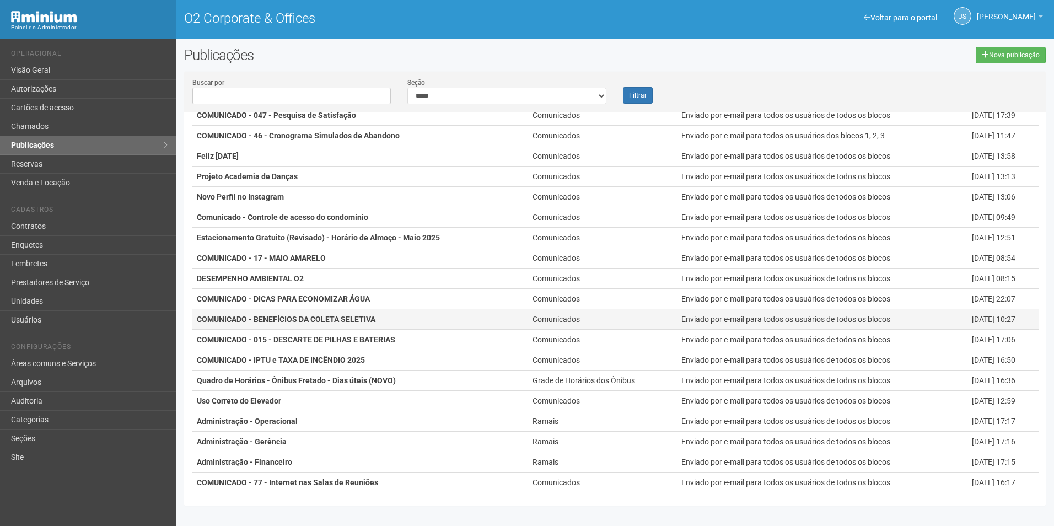
scroll to position [79, 0]
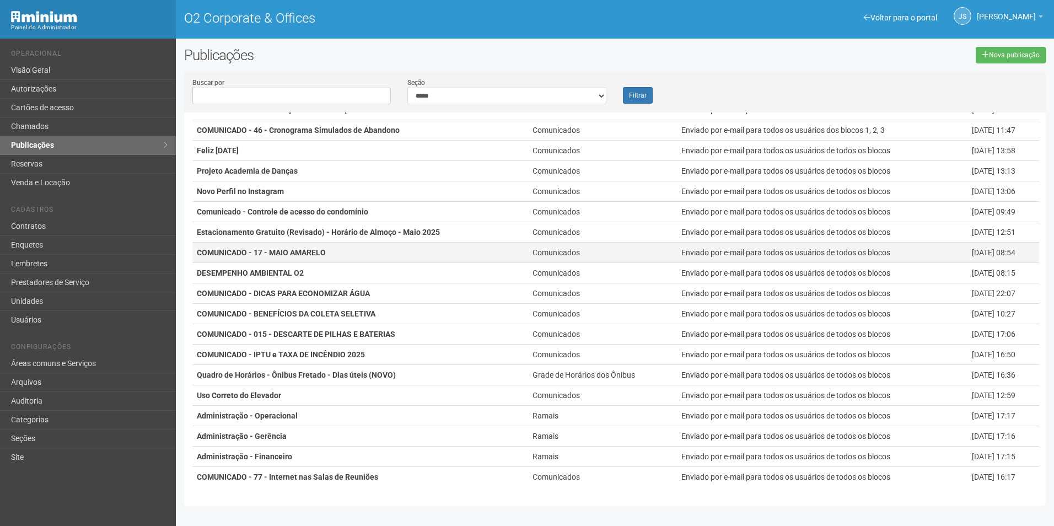
click at [307, 252] on strong "COMUNICADO - 17 - MAIO AMARELO" at bounding box center [261, 252] width 129 height 9
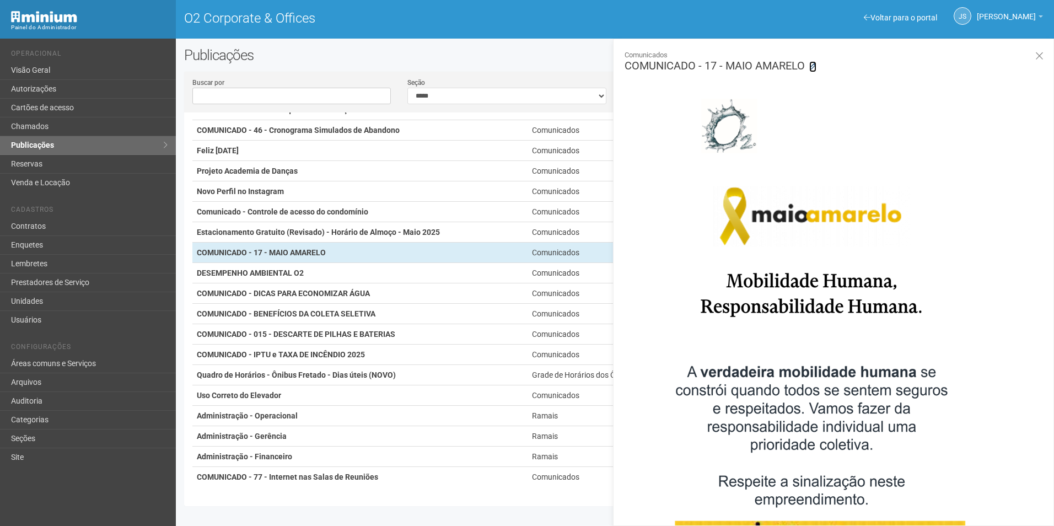
click at [815, 64] on icon at bounding box center [812, 66] width 7 height 7
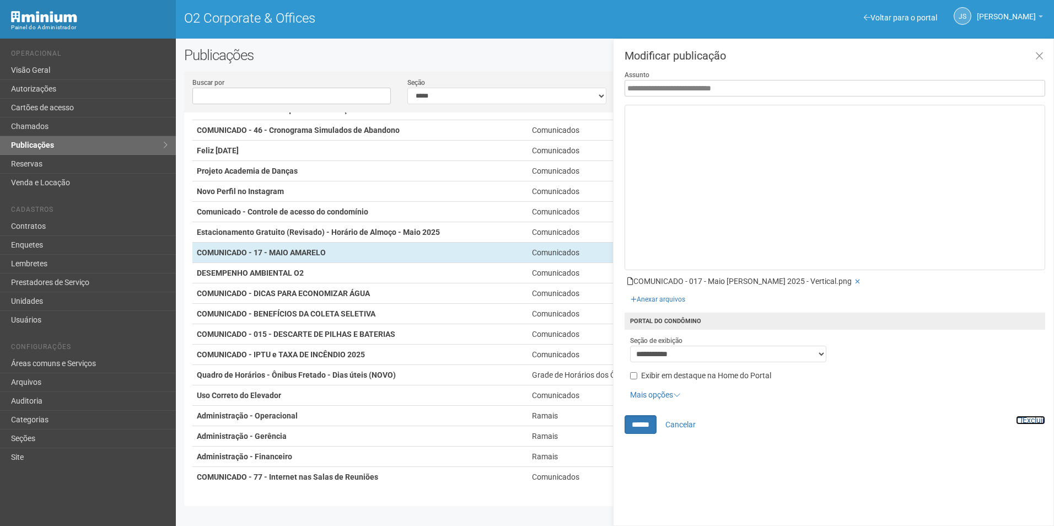
click at [1041, 417] on link "Excluir" at bounding box center [1030, 420] width 29 height 9
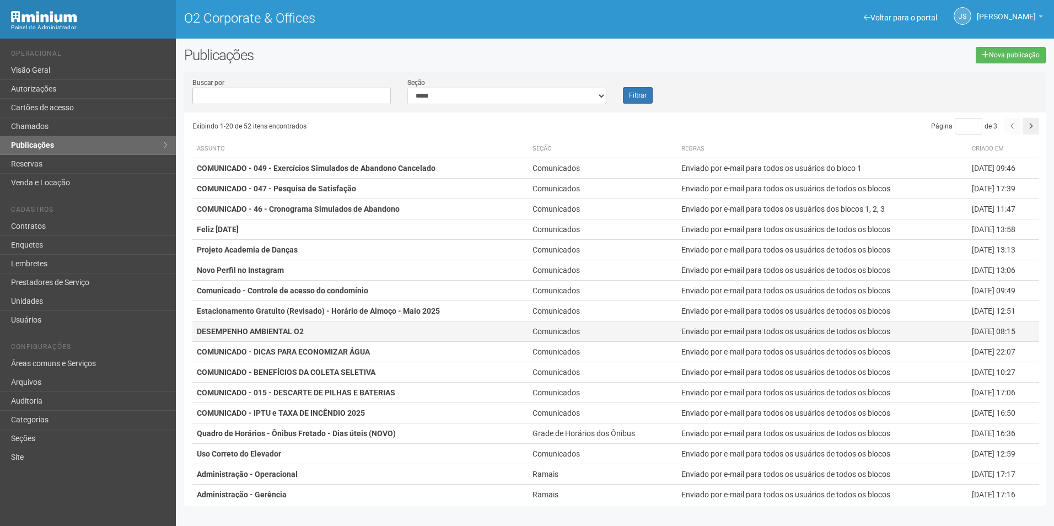
click at [325, 331] on td "DESEMPENHO AMBIENTAL O2" at bounding box center [360, 331] width 336 height 20
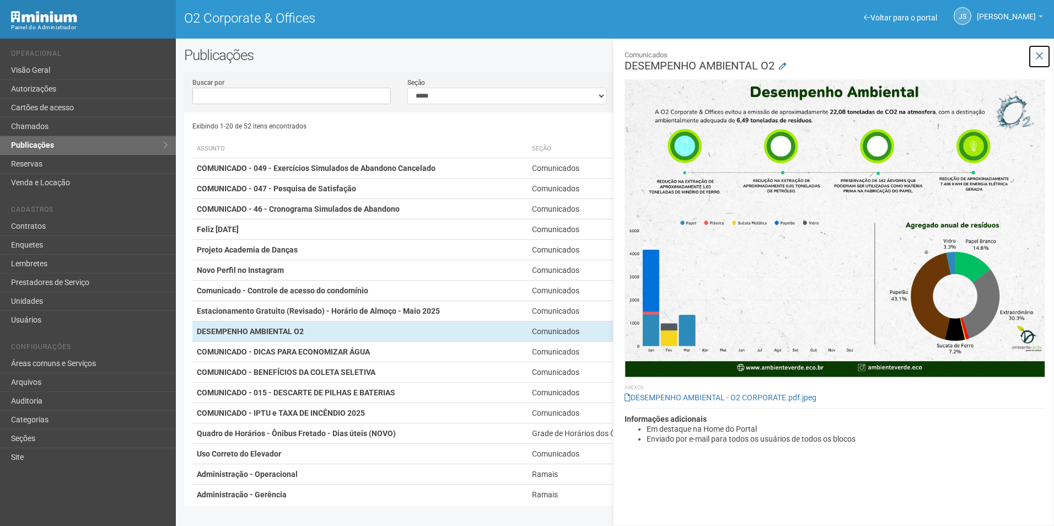
click at [1040, 56] on icon at bounding box center [1039, 56] width 8 height 11
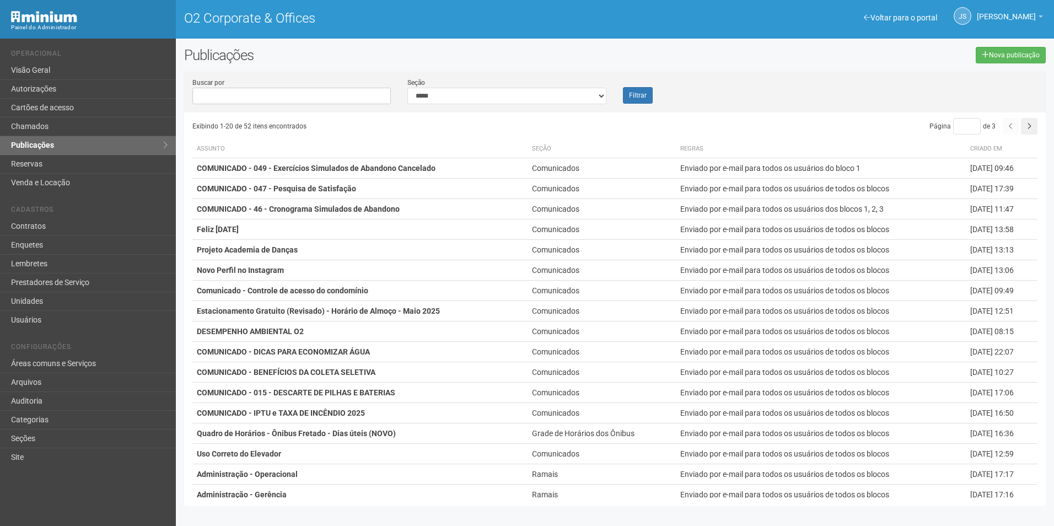
click at [902, 6] on div "JS Jeferson Souza Jeferson Souza o2.supervisor2@cbre.com Meu perfil Alterar sen…" at bounding box center [956, 17] width 185 height 30
click at [908, 17] on link "Voltar para o portal" at bounding box center [900, 17] width 73 height 9
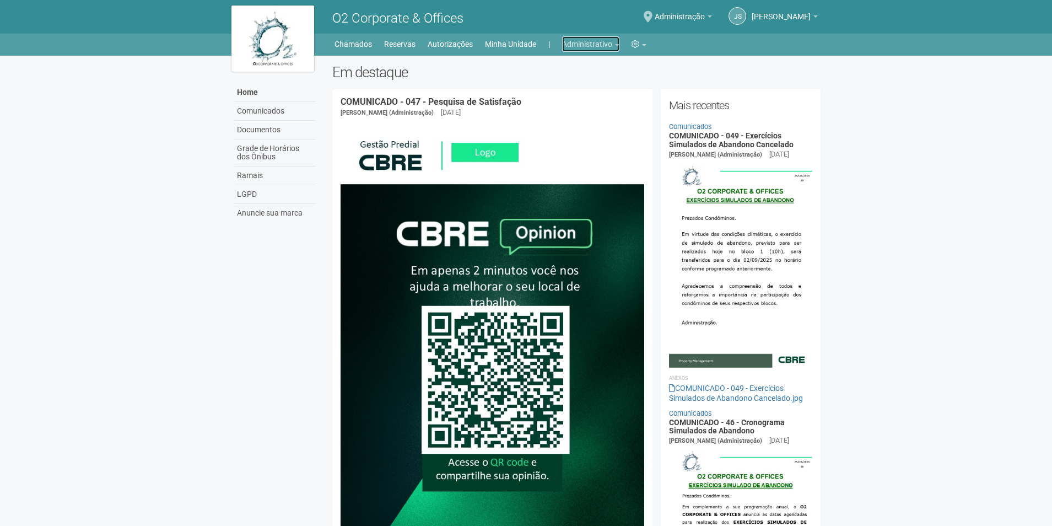
click at [576, 46] on link "Administrativo" at bounding box center [590, 43] width 57 height 15
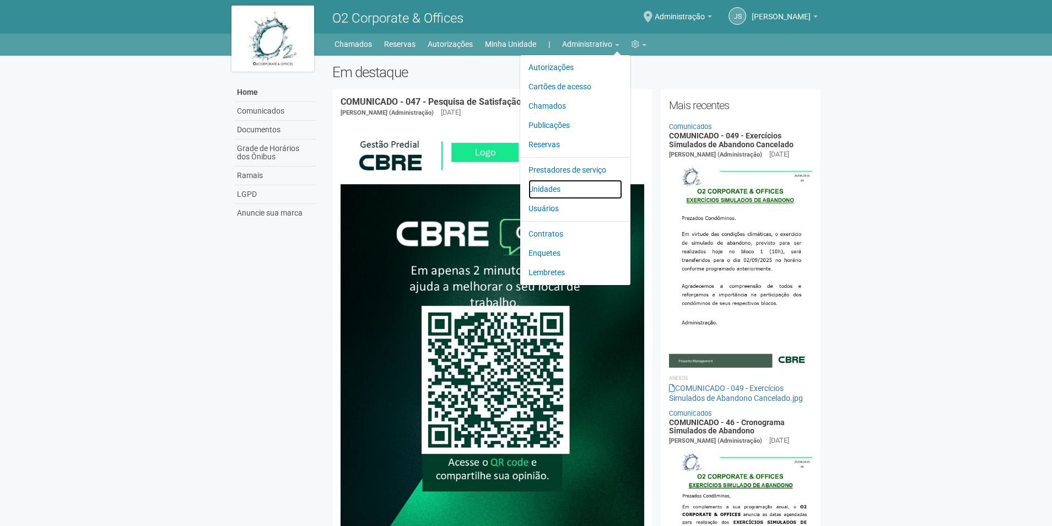
click at [557, 190] on link "Unidades" at bounding box center [576, 189] width 94 height 19
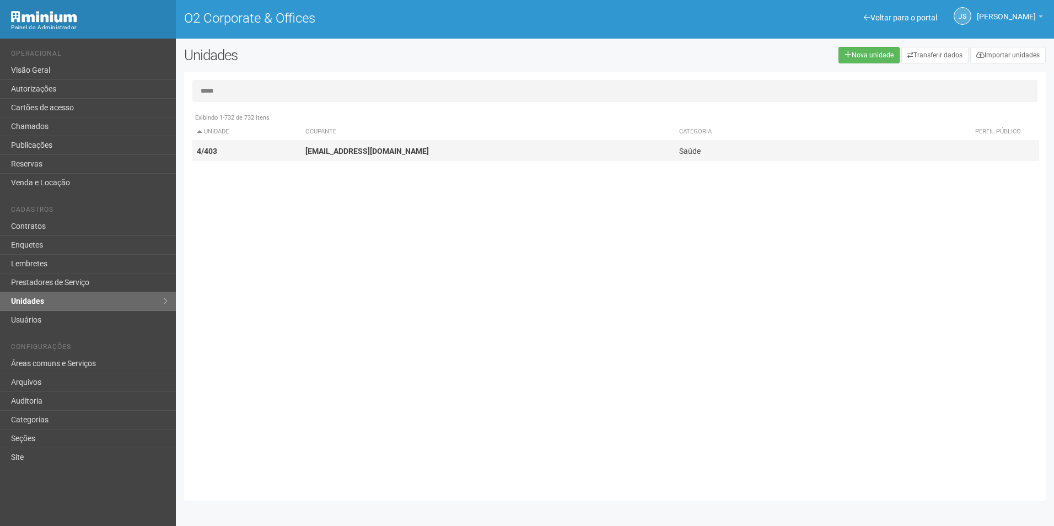
type input "*****"
click at [288, 148] on td "4/403" at bounding box center [246, 151] width 109 height 20
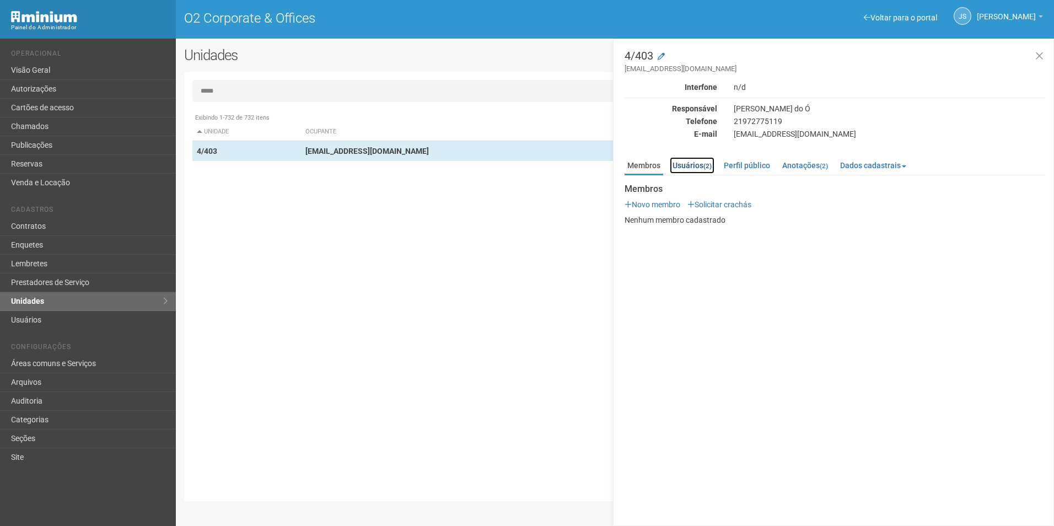
click at [702, 166] on link "Usuários (2)" at bounding box center [692, 165] width 45 height 17
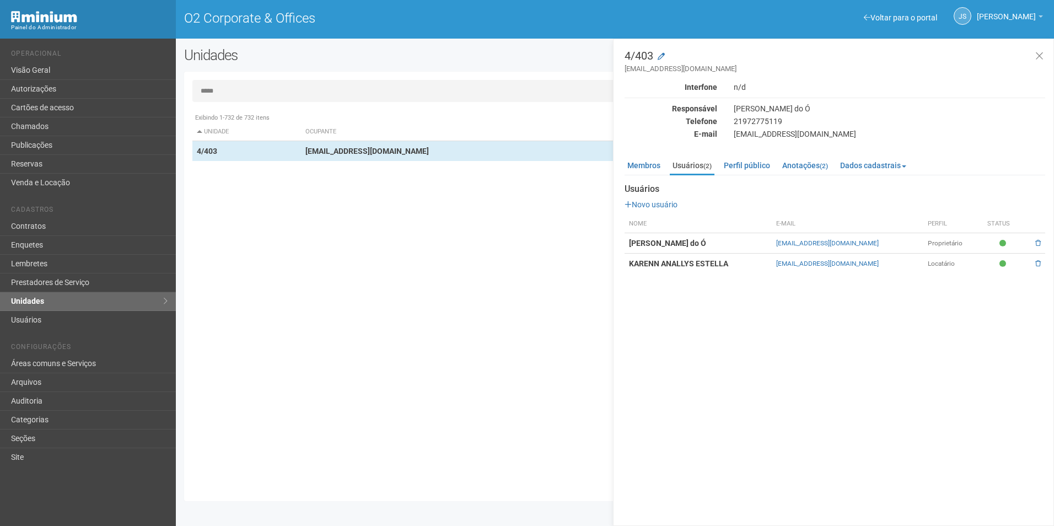
drag, startPoint x: 776, startPoint y: 242, endPoint x: 874, endPoint y: 247, distance: 98.2
click at [874, 247] on tr "Viviane Rocha do Ó viviane.rocha@invasive.com.br Proprietário" at bounding box center [834, 243] width 421 height 20
copy tr "viviane.rocha@invasive.com.br"
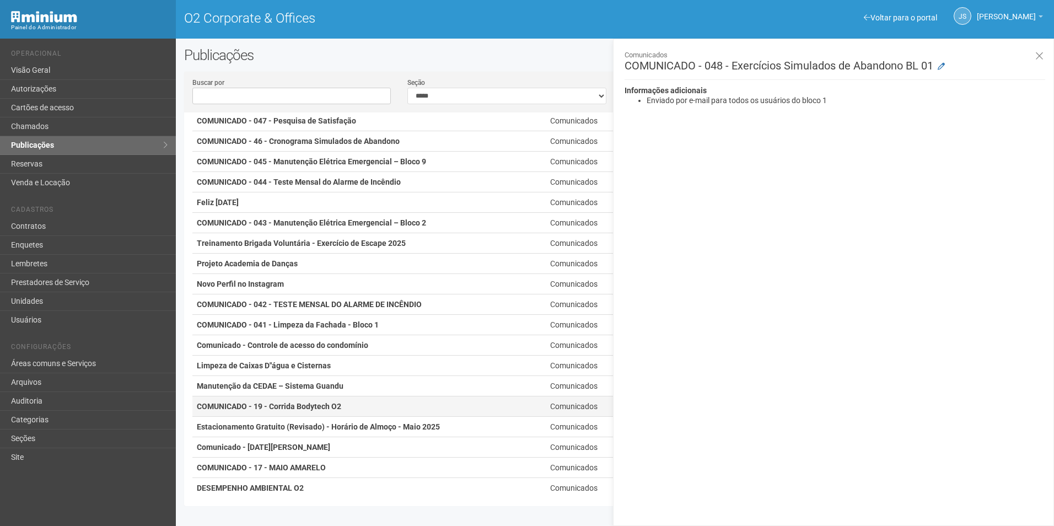
scroll to position [79, 0]
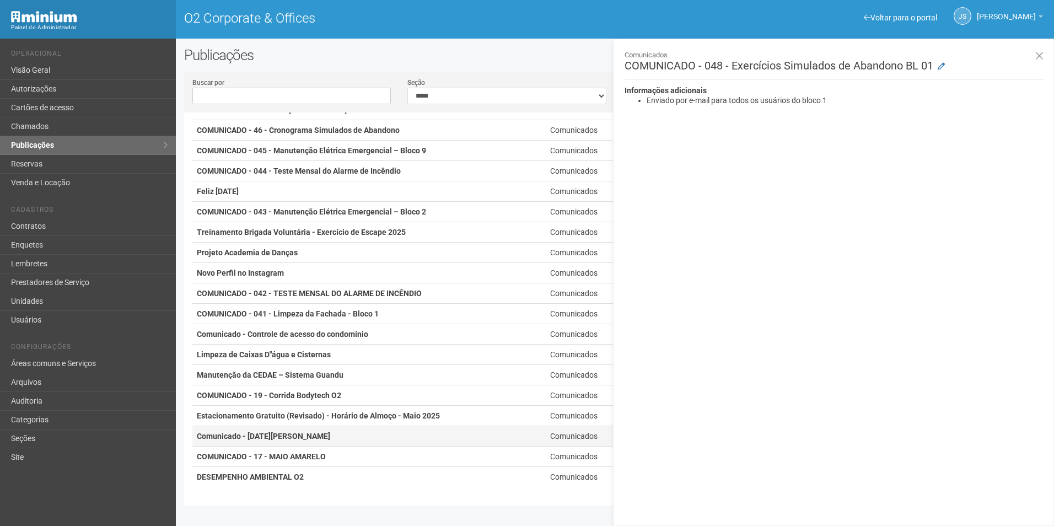
click at [311, 435] on td "Comunicado - [DATE][PERSON_NAME]" at bounding box center [368, 436] width 353 height 20
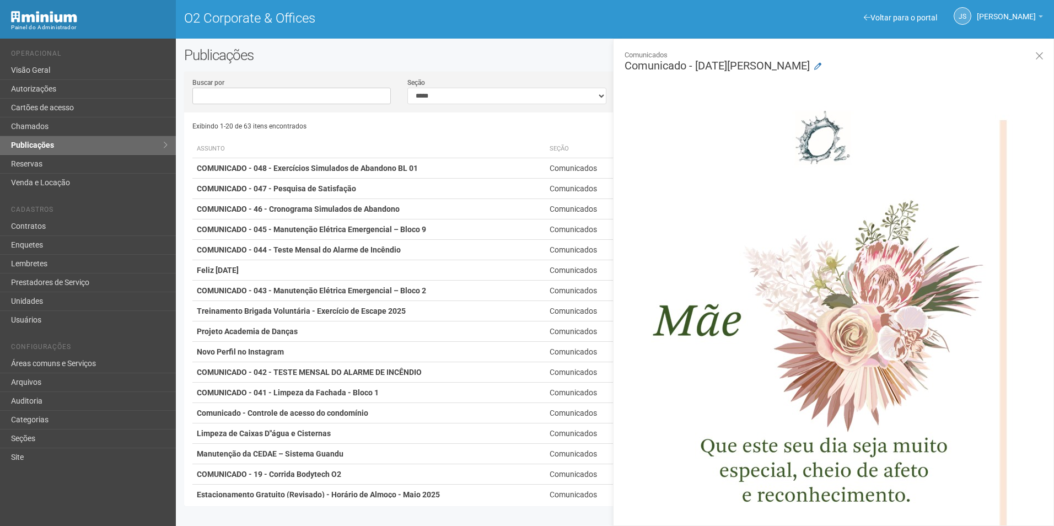
click at [530, 60] on h2 "Publicações" at bounding box center [358, 55] width 349 height 17
click at [87, 147] on link "Publicações" at bounding box center [88, 145] width 176 height 19
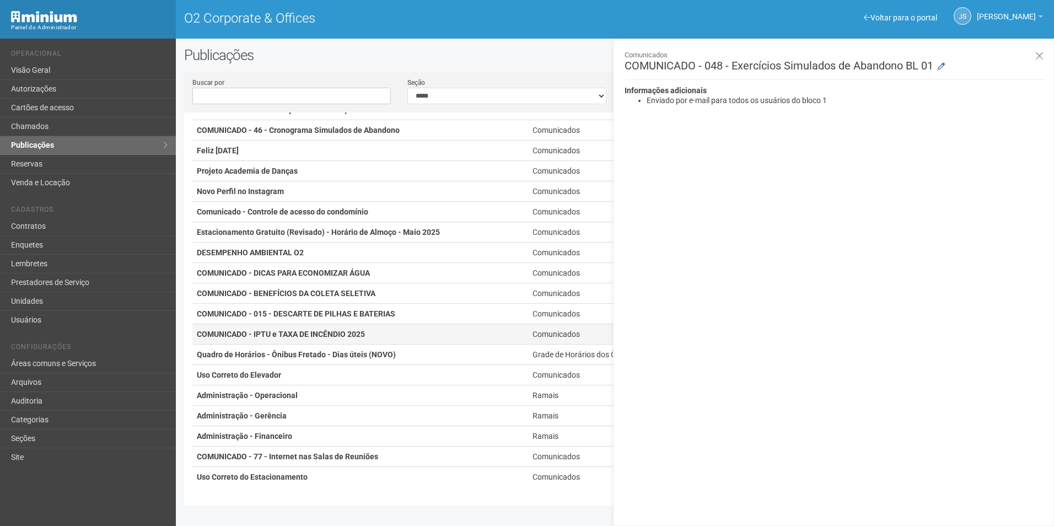
scroll to position [79, 0]
